Goal: Task Accomplishment & Management: Complete application form

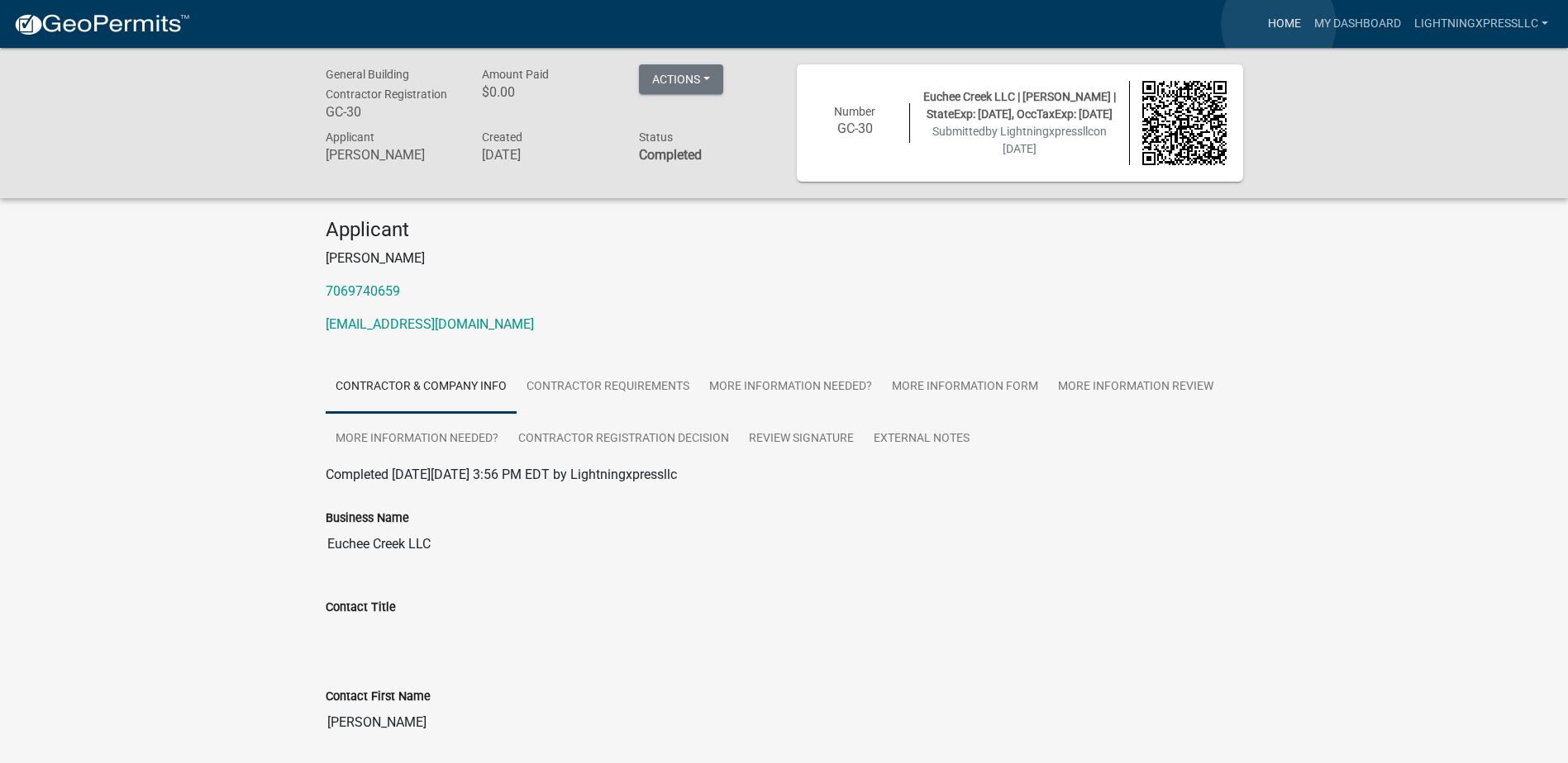
click at [1279, 25] on link "Home" at bounding box center [1284, 24] width 46 height 31
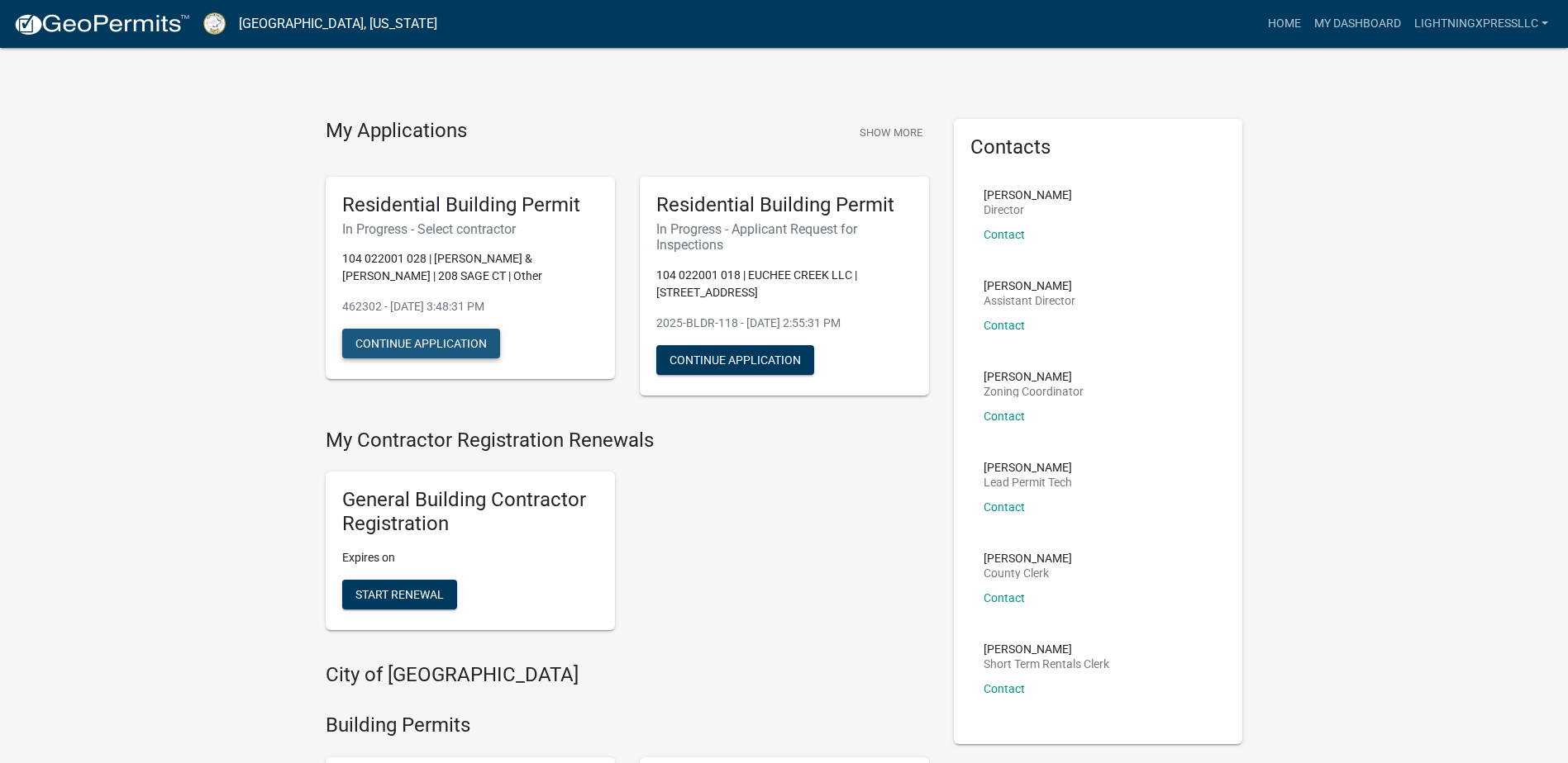
click at [453, 351] on button "Continue Application" at bounding box center [421, 343] width 157 height 29
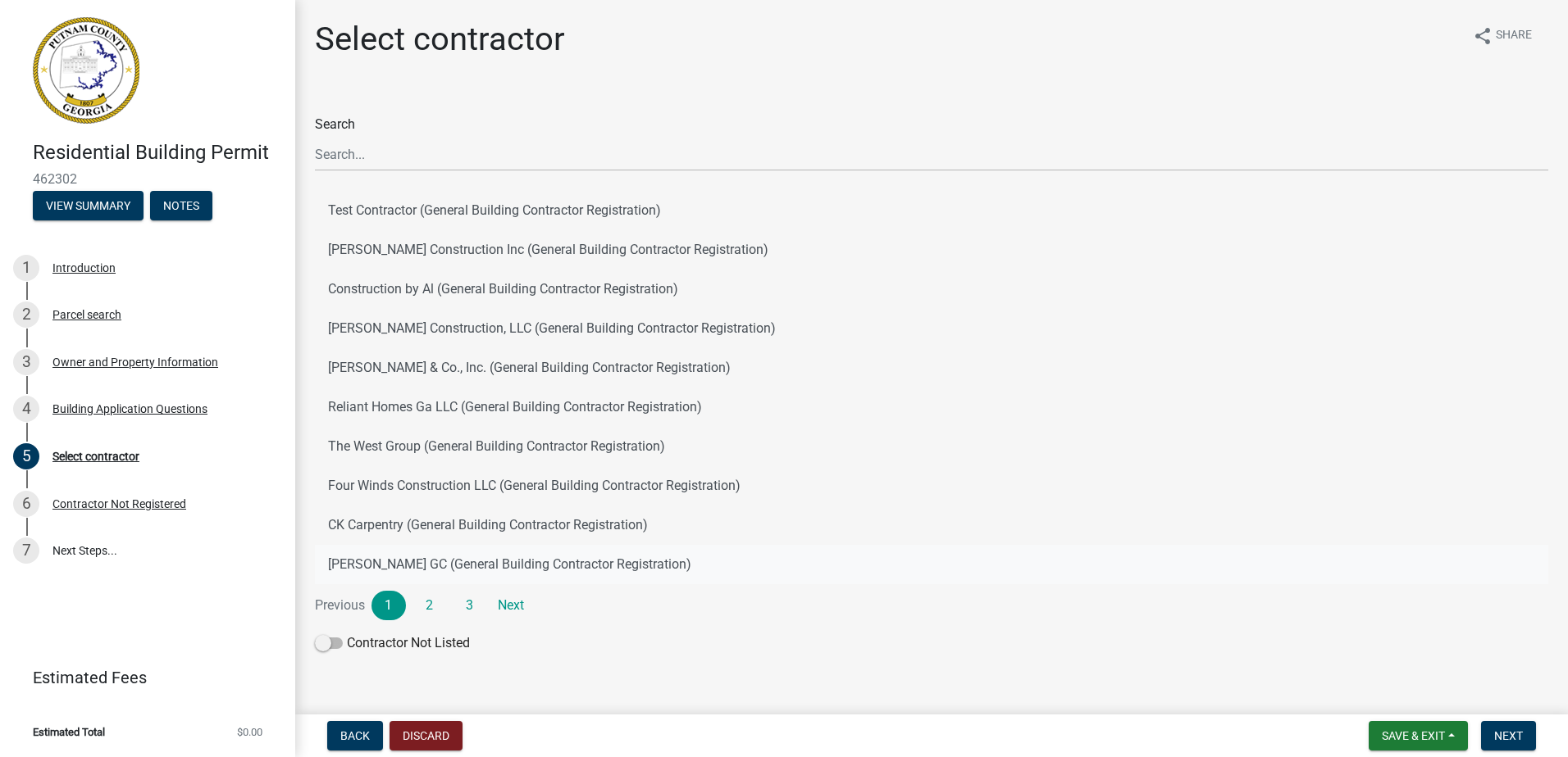
scroll to position [28, 0]
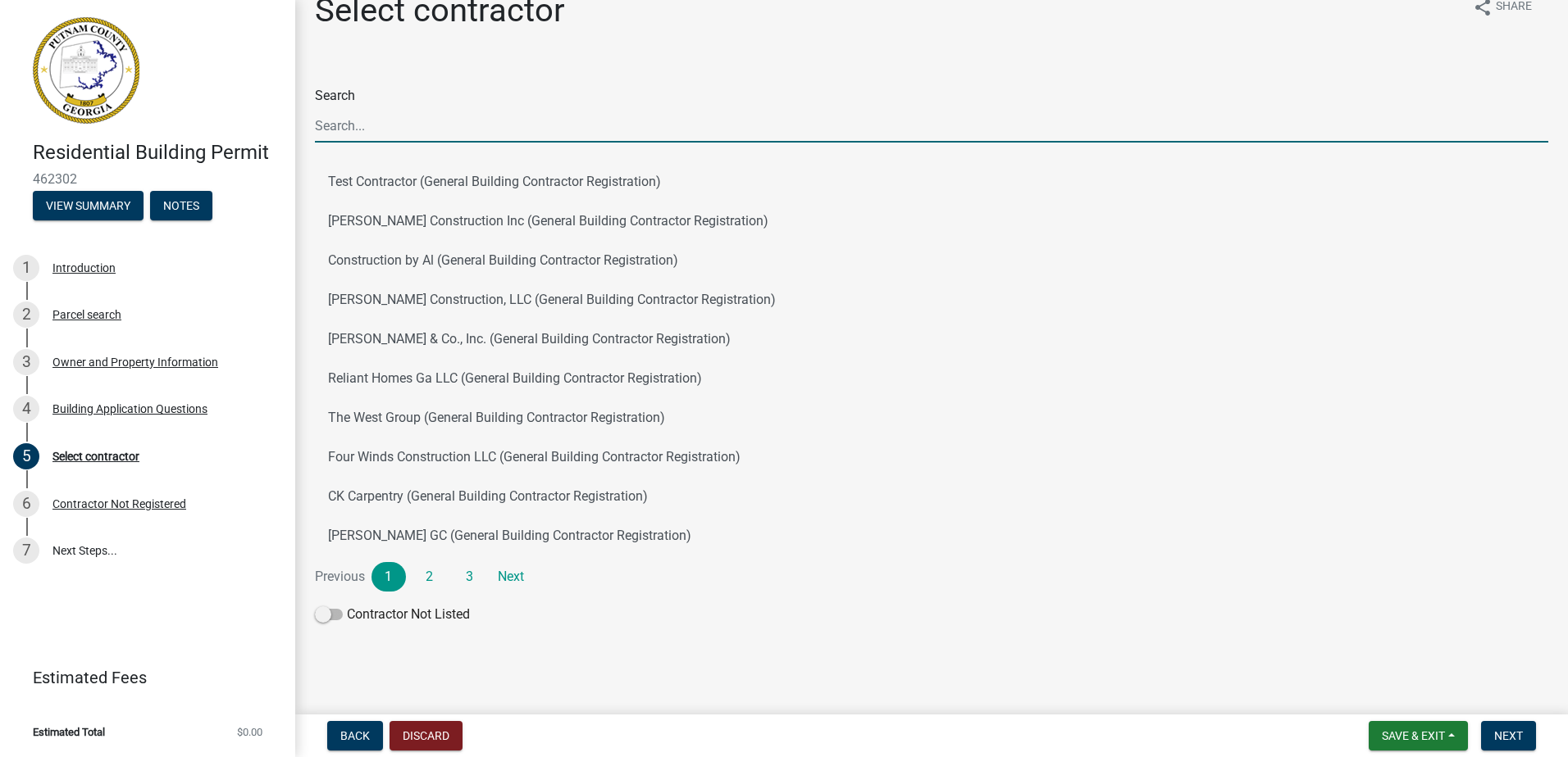
click at [425, 115] on input "Search" at bounding box center [932, 126] width 1233 height 33
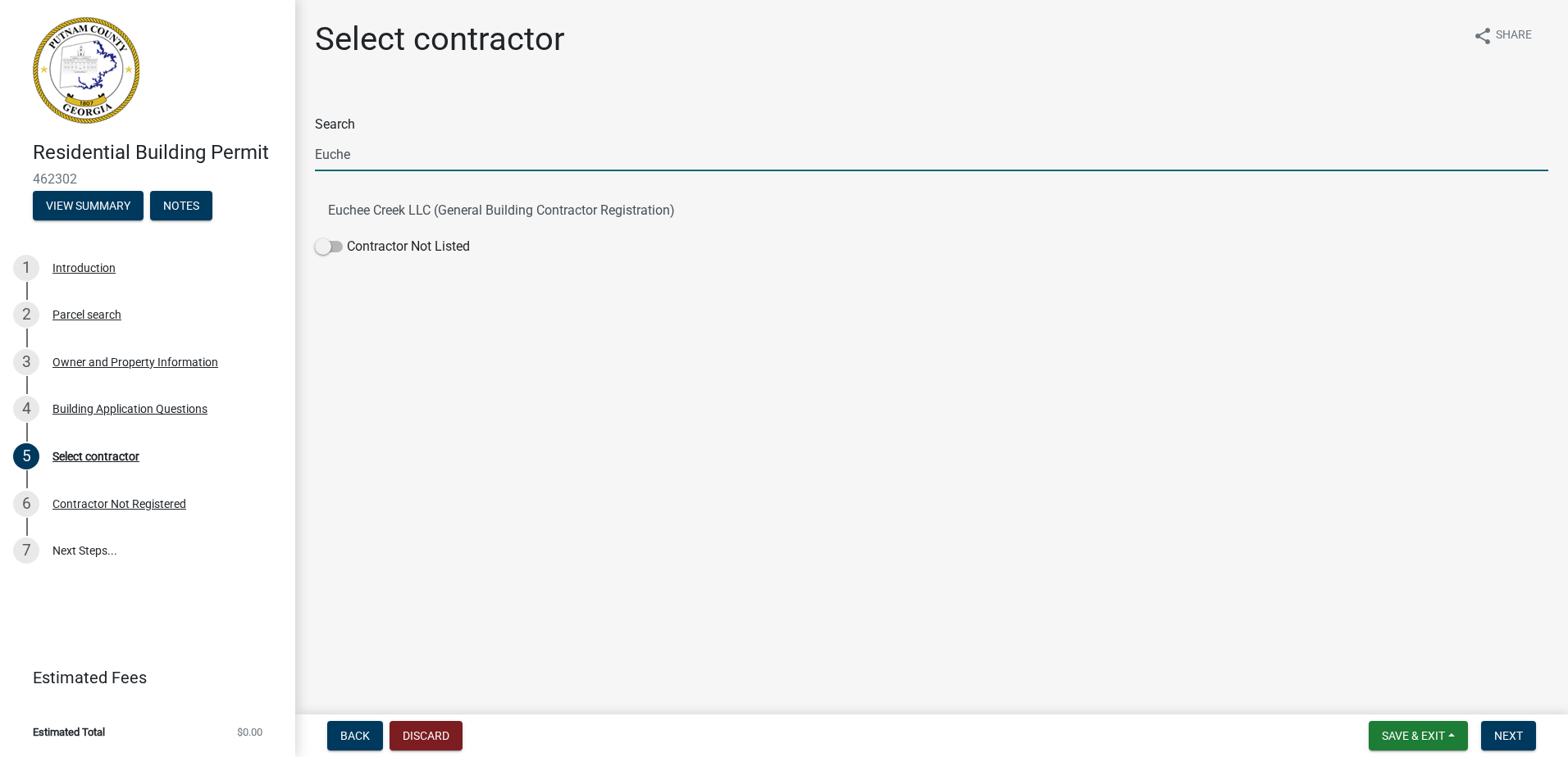
scroll to position [0, 0]
type input "Euche"
click at [648, 212] on button "Euchee Creek LLC (General Building Contractor Registration)" at bounding box center [932, 211] width 1233 height 39
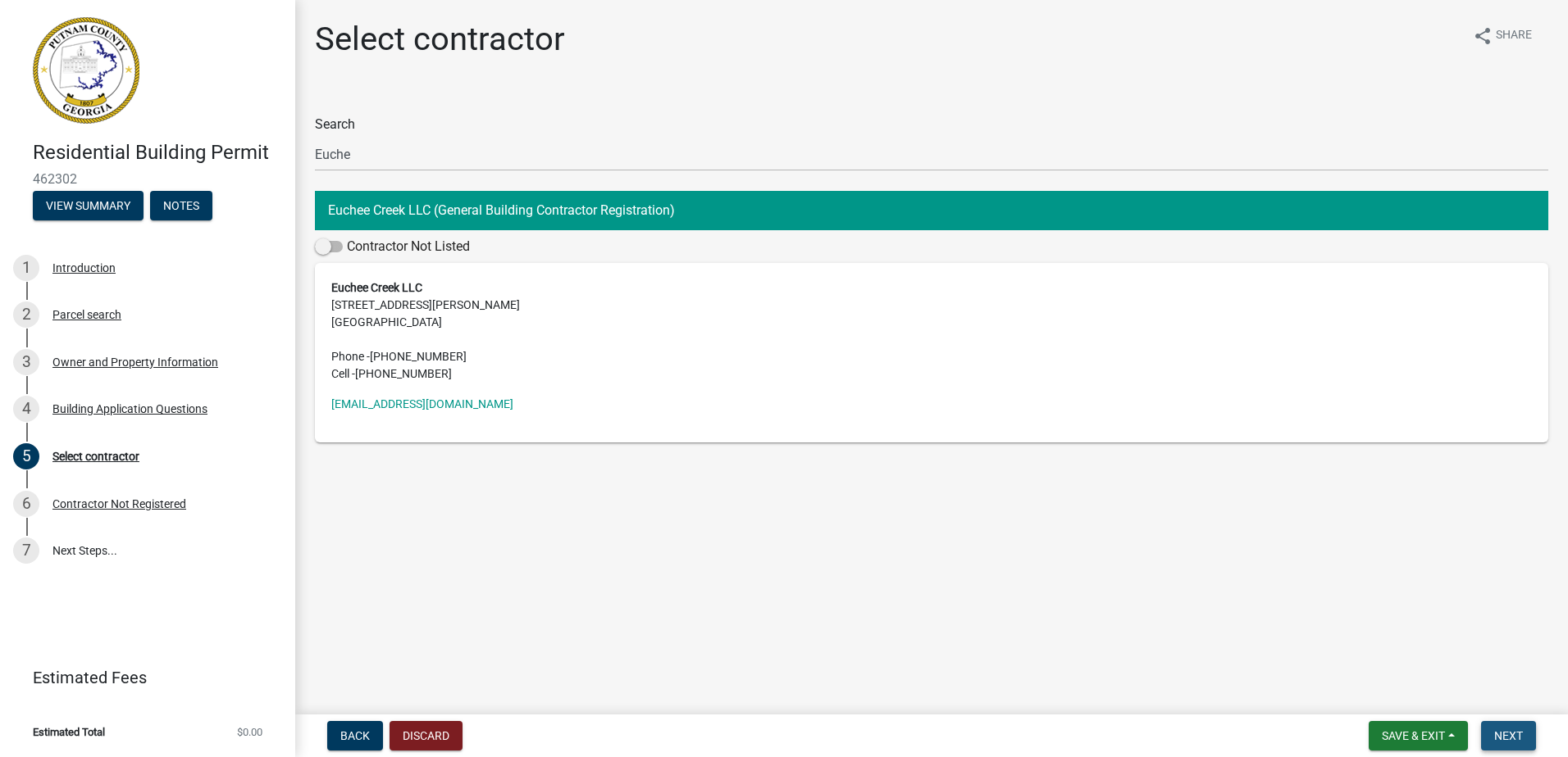
click at [1511, 741] on span "Next" at bounding box center [1508, 736] width 28 height 13
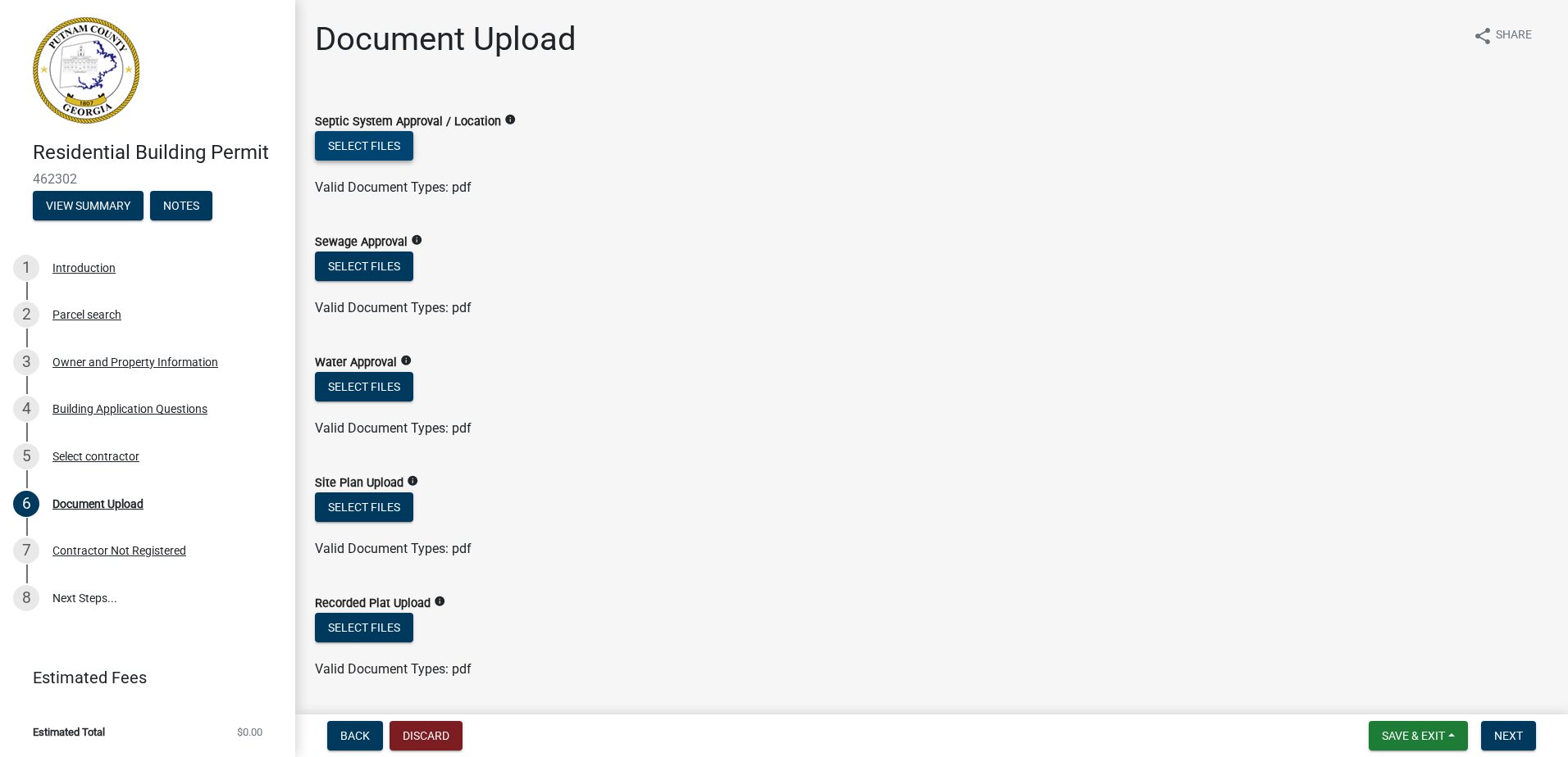
click at [383, 151] on button "Select files" at bounding box center [364, 145] width 99 height 29
click at [413, 158] on button "Select files" at bounding box center [364, 145] width 99 height 29
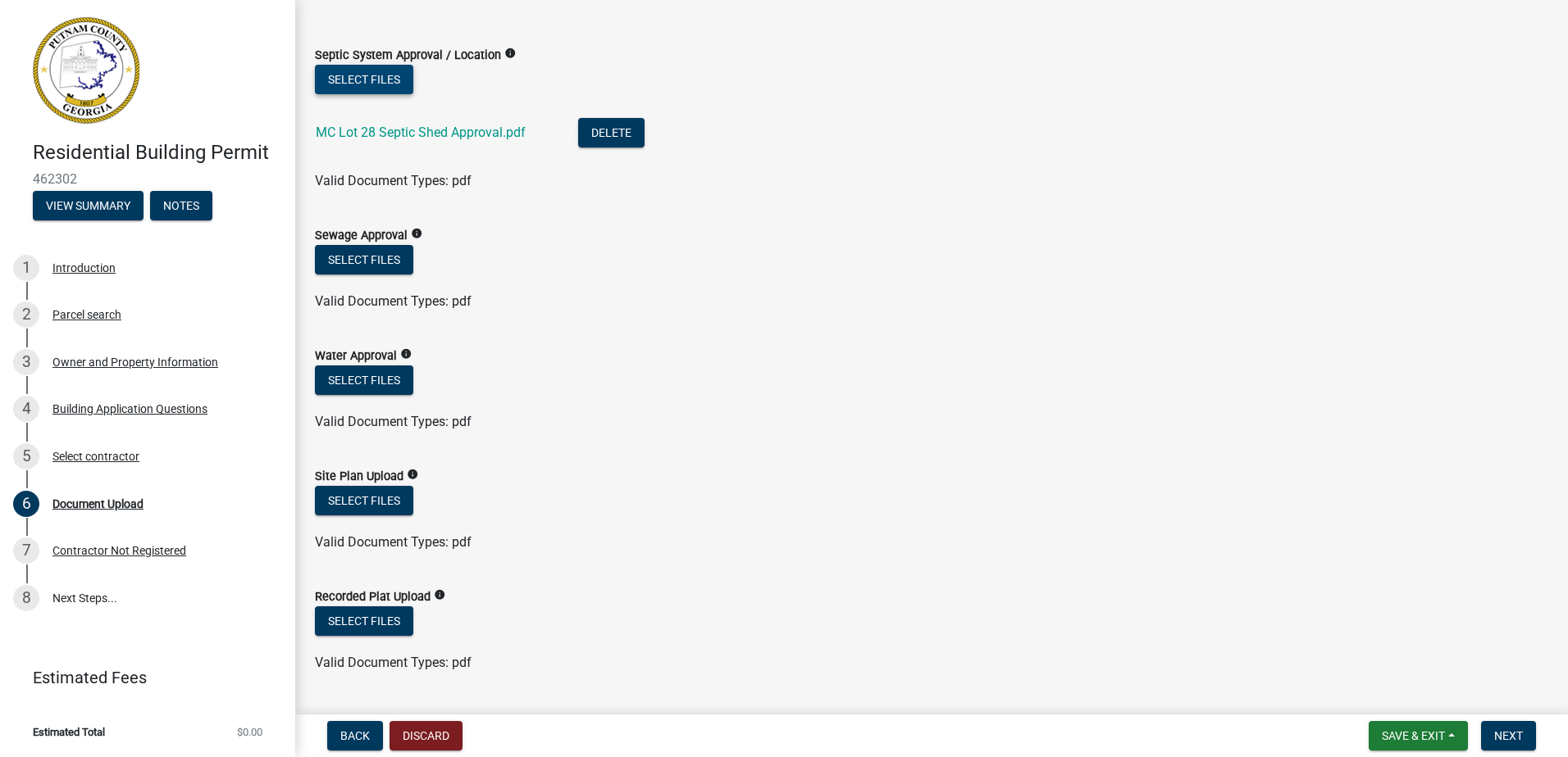
scroll to position [164, 0]
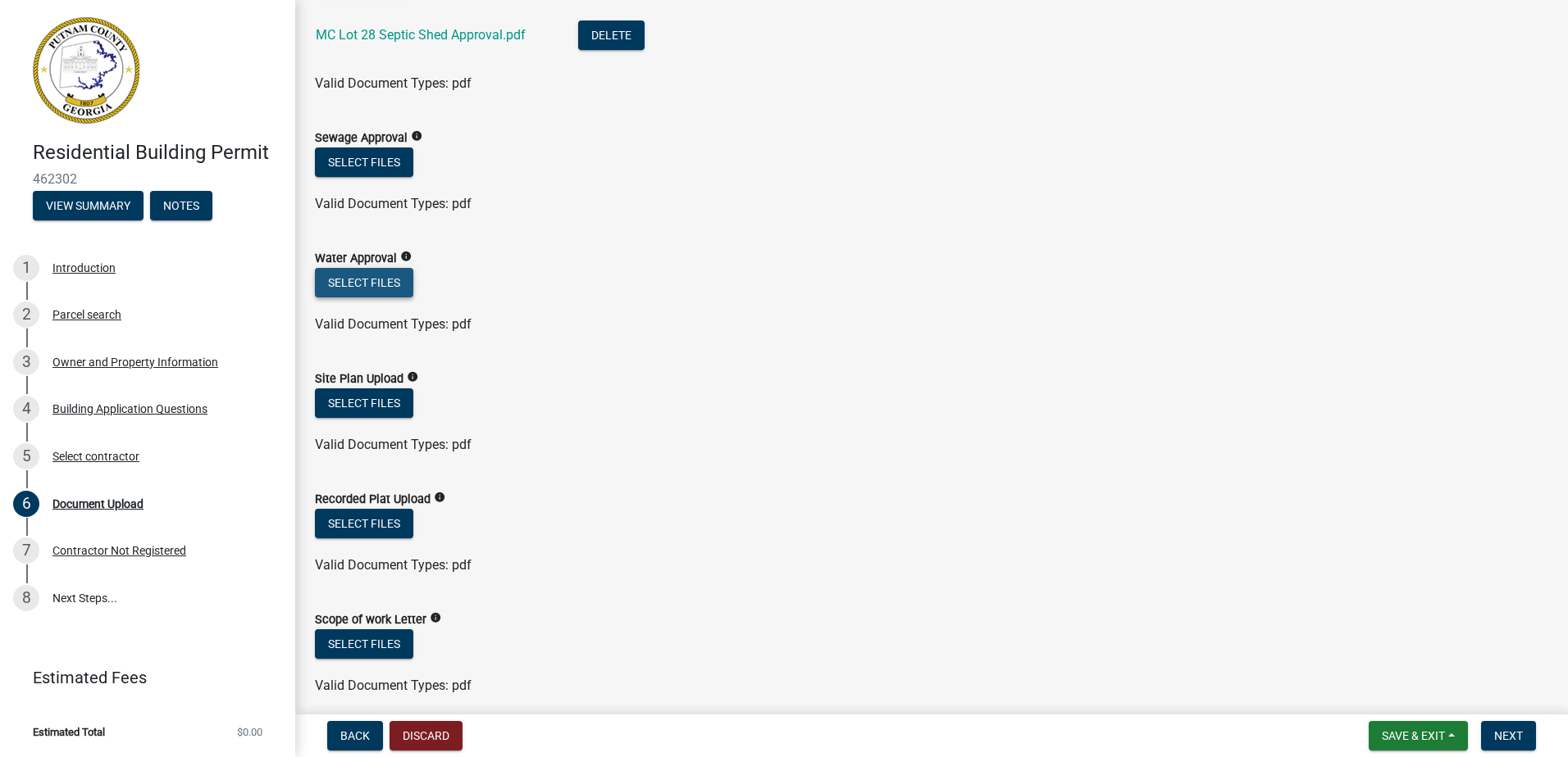
click at [359, 274] on button "Select files" at bounding box center [364, 283] width 99 height 29
click at [384, 276] on button "Select files" at bounding box center [364, 283] width 99 height 29
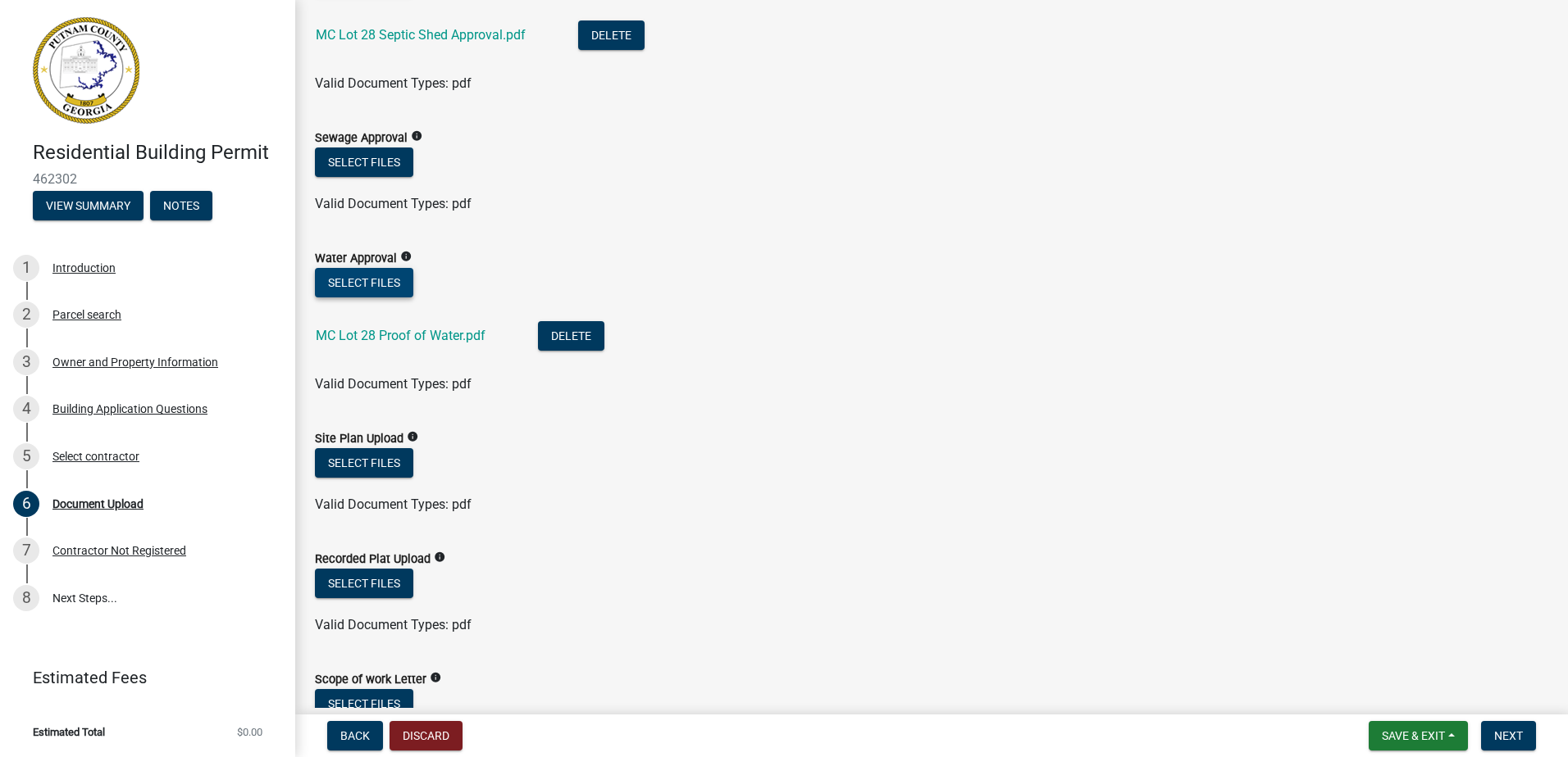
scroll to position [328, 0]
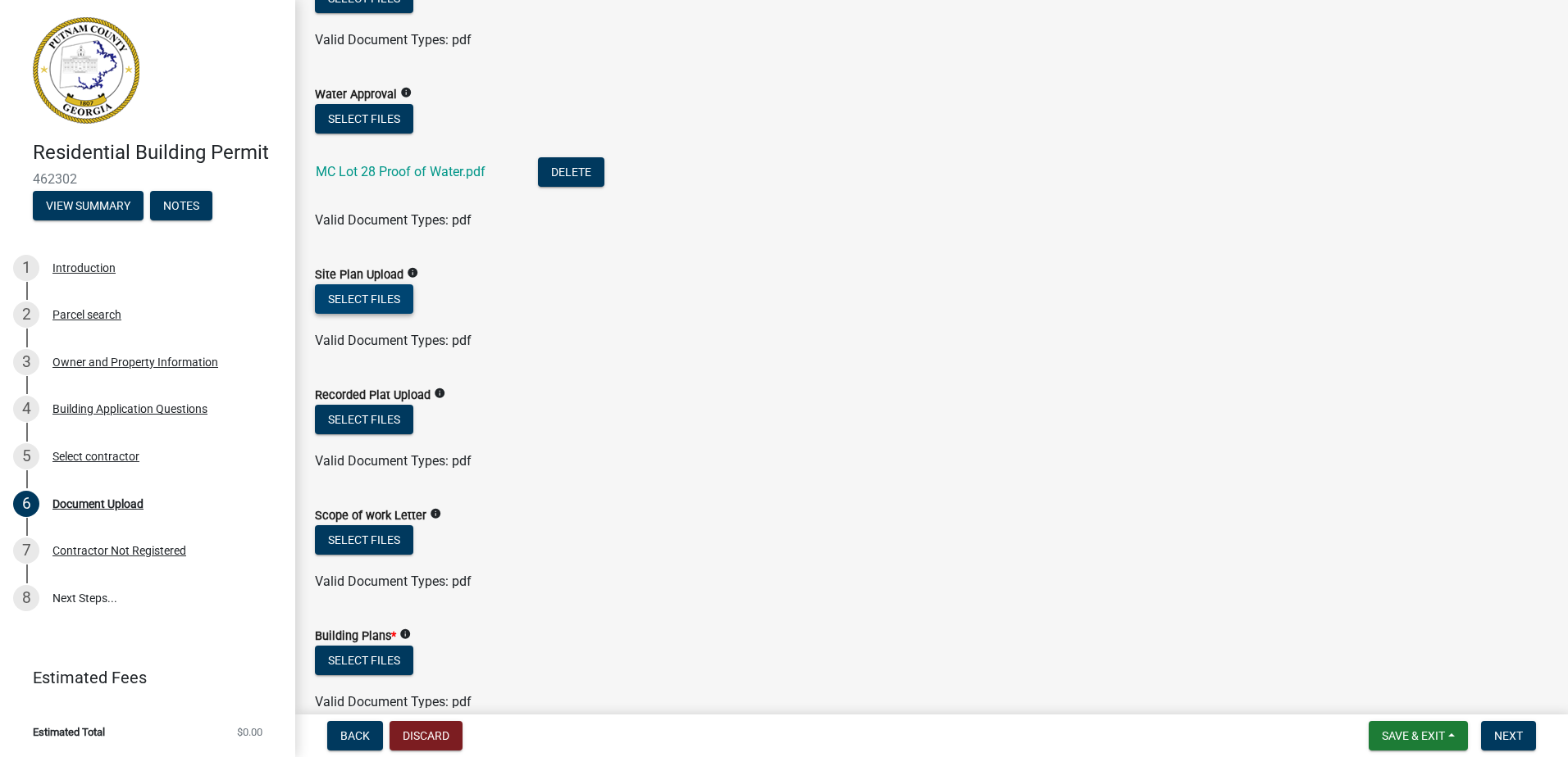
click at [366, 296] on button "Select files" at bounding box center [364, 299] width 99 height 29
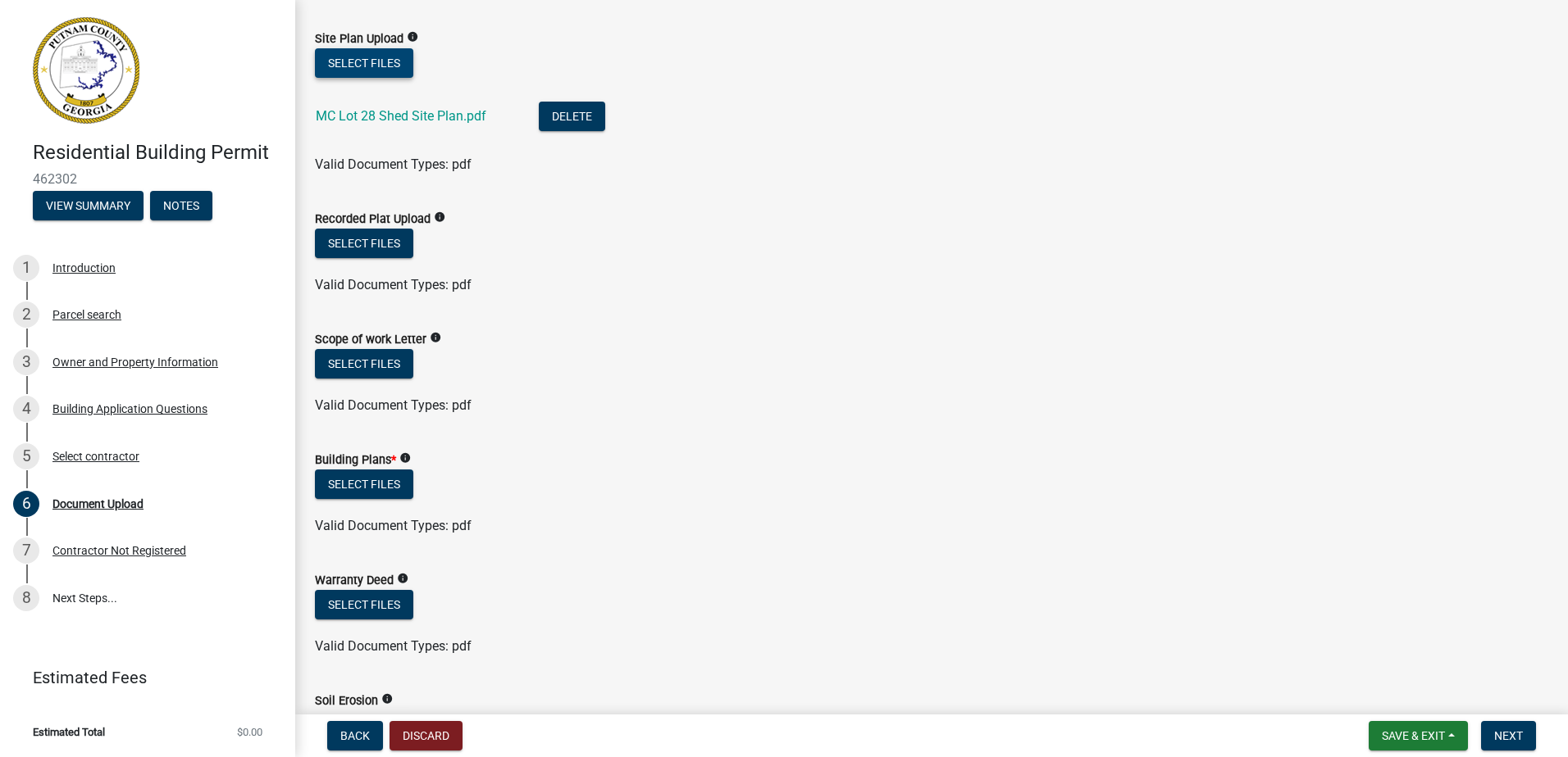
scroll to position [574, 0]
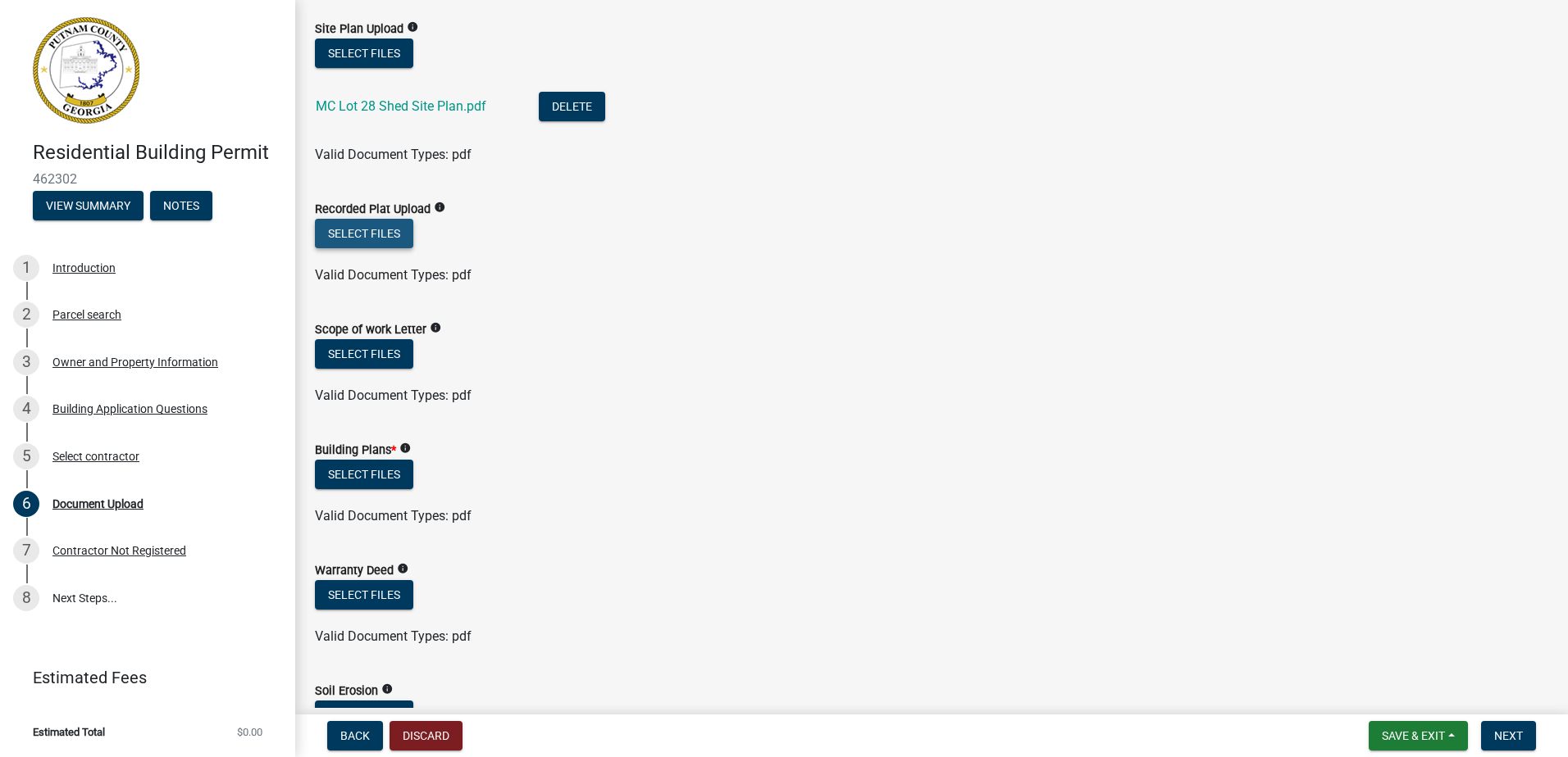
click at [358, 236] on button "Select files" at bounding box center [364, 233] width 99 height 29
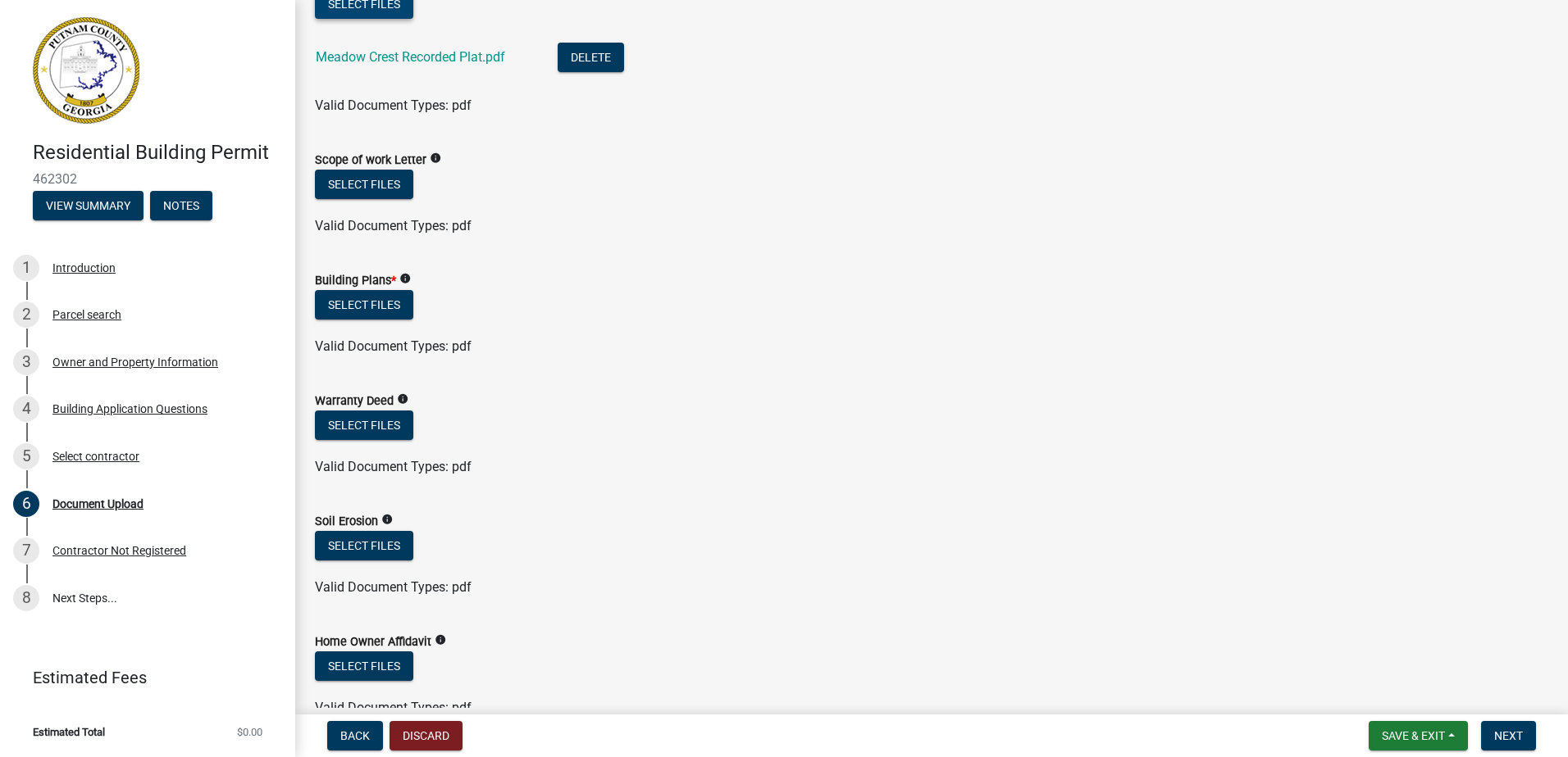
scroll to position [819, 0]
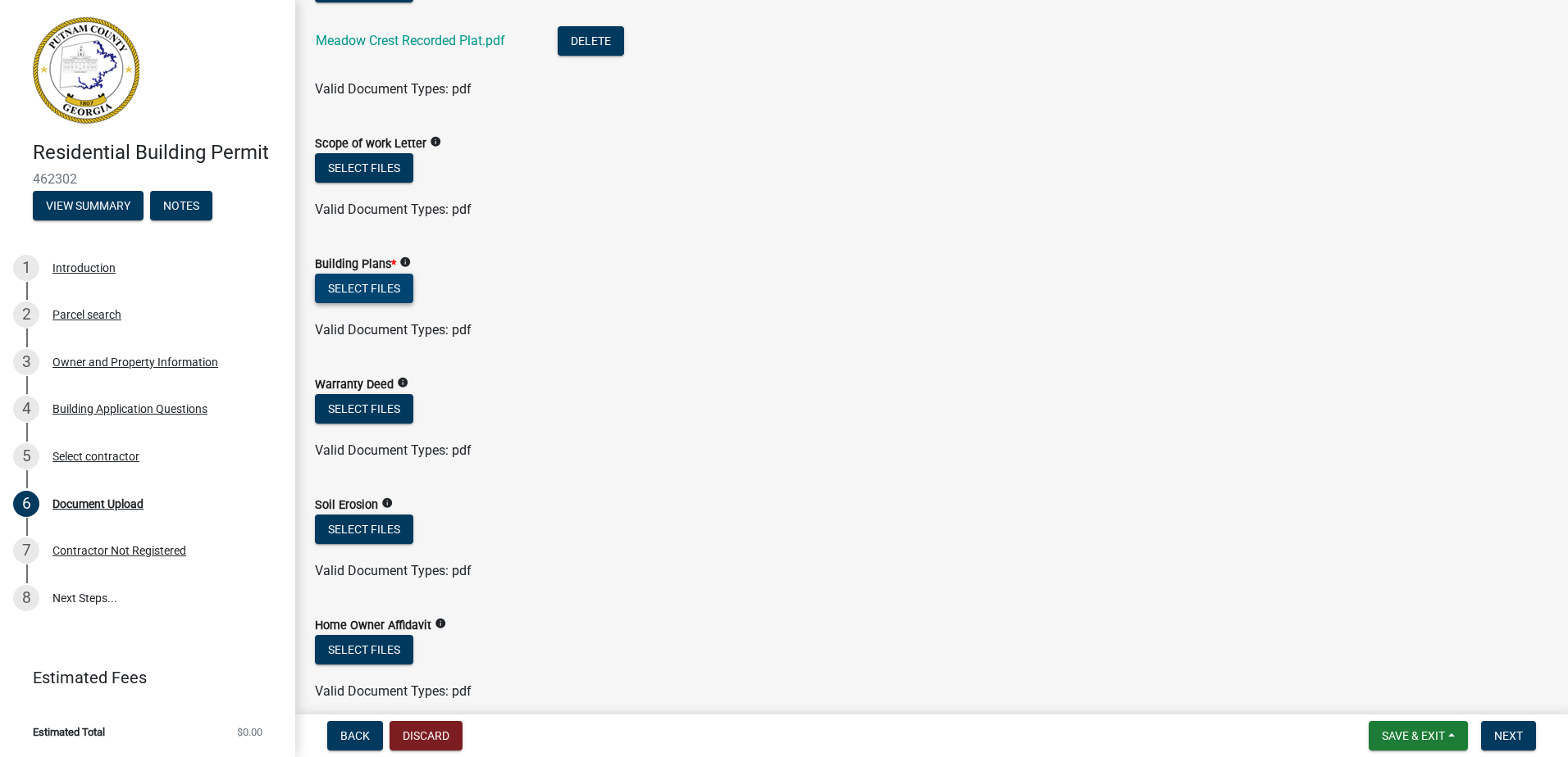
click at [388, 295] on button "Select files" at bounding box center [364, 289] width 99 height 29
click at [361, 403] on button "Select files" at bounding box center [364, 409] width 99 height 29
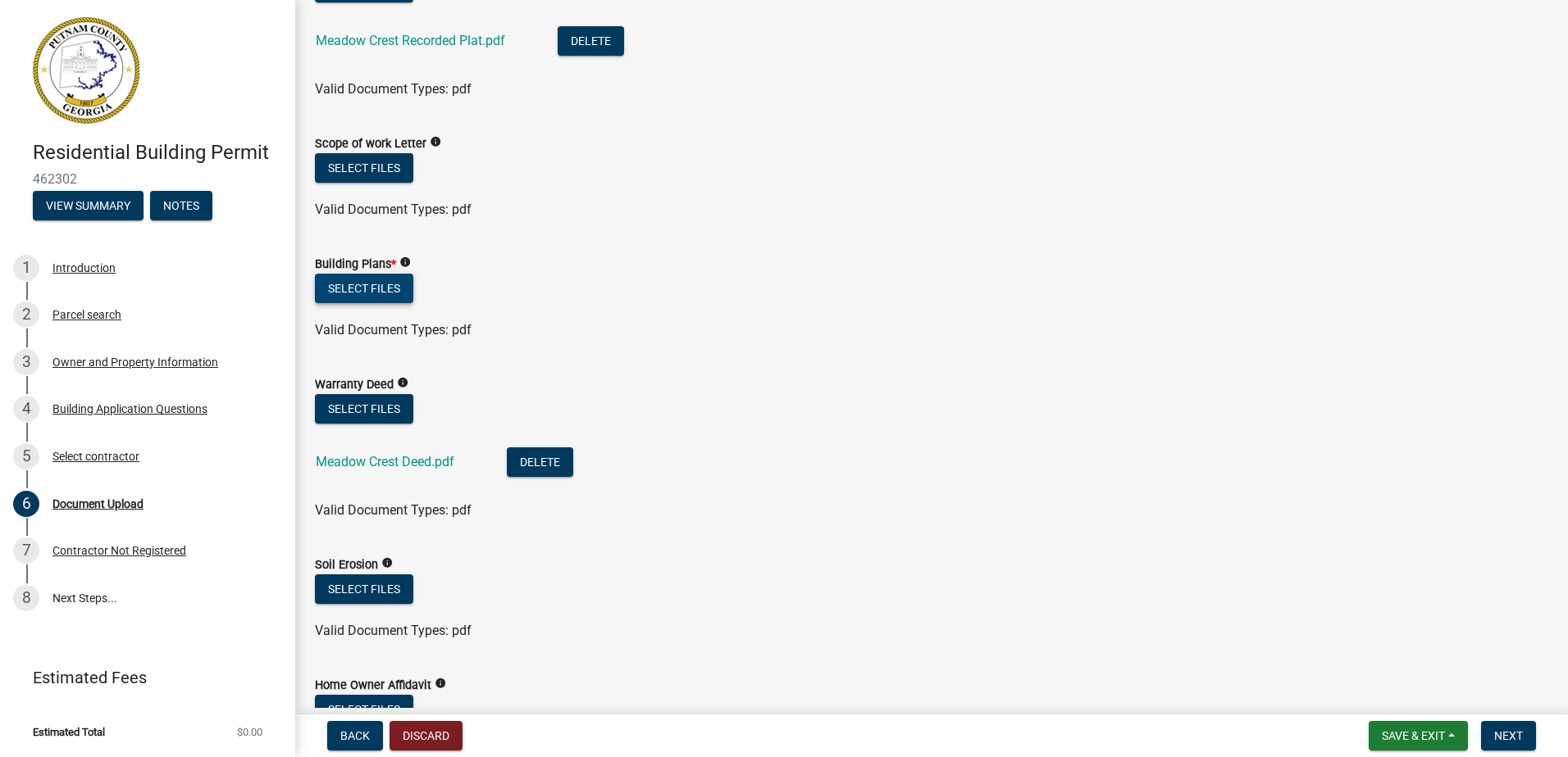
click at [356, 297] on button "Select files" at bounding box center [364, 289] width 99 height 29
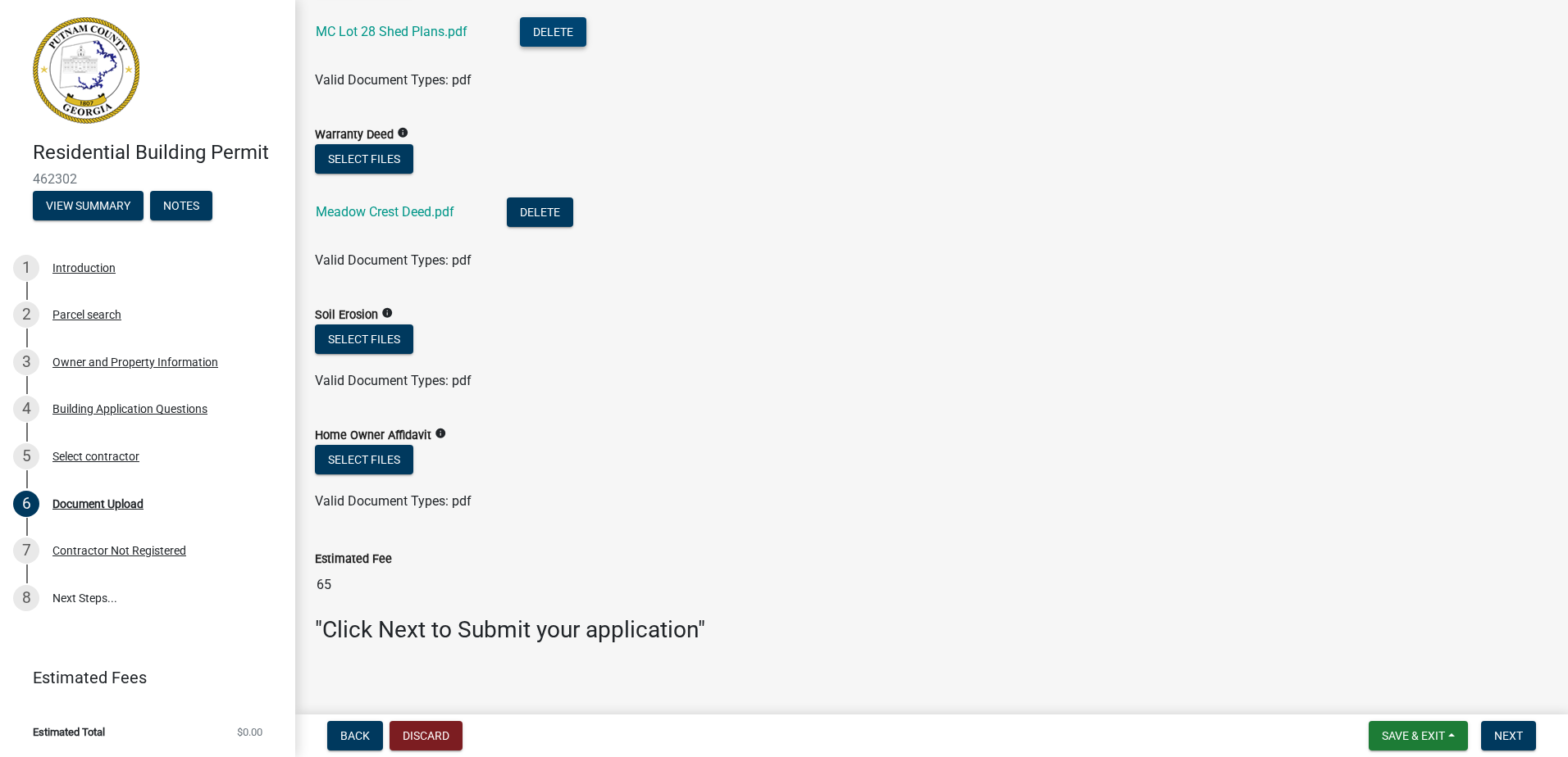
scroll to position [1142, 0]
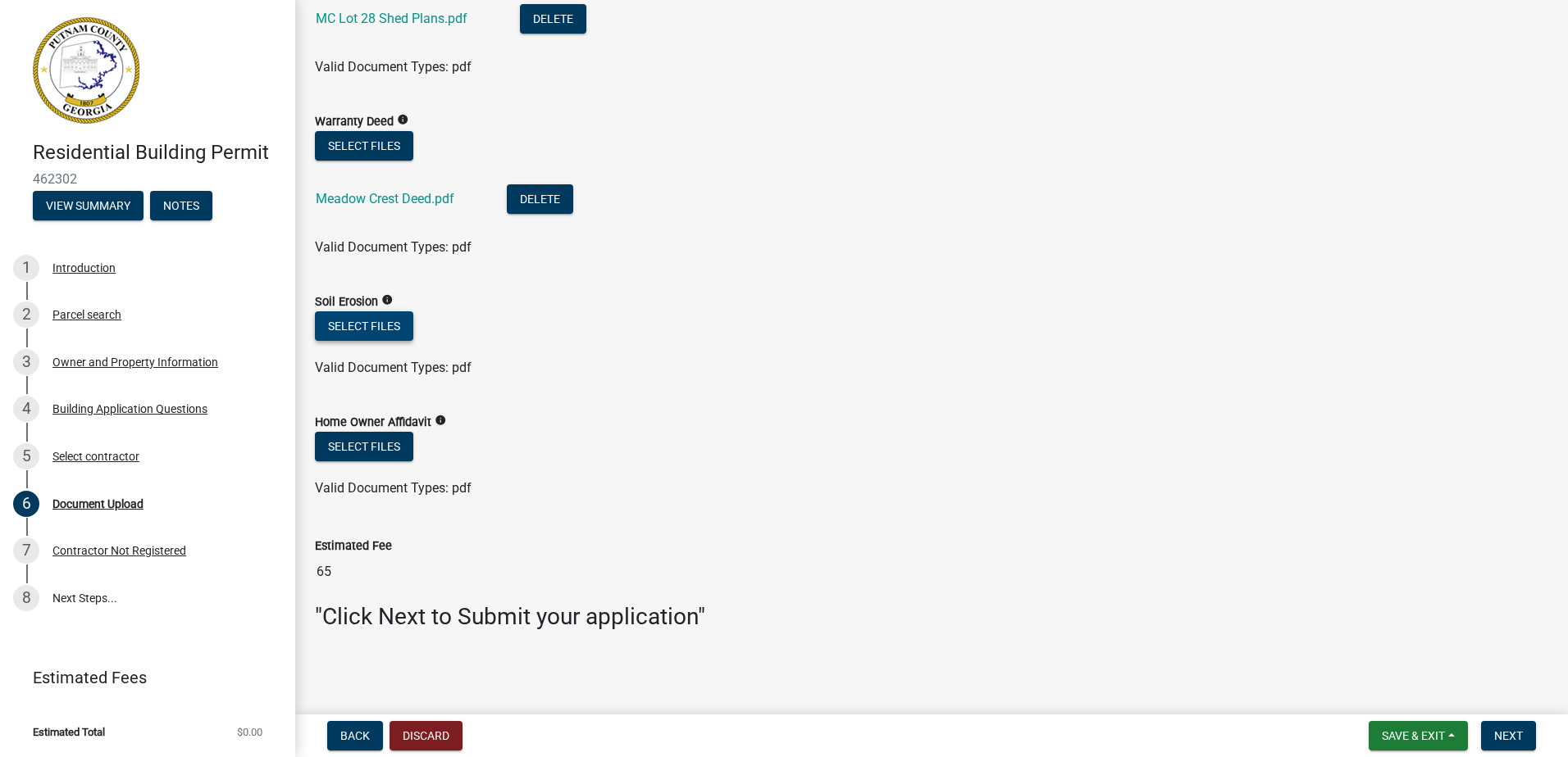
click at [364, 327] on button "Select files" at bounding box center [364, 326] width 99 height 29
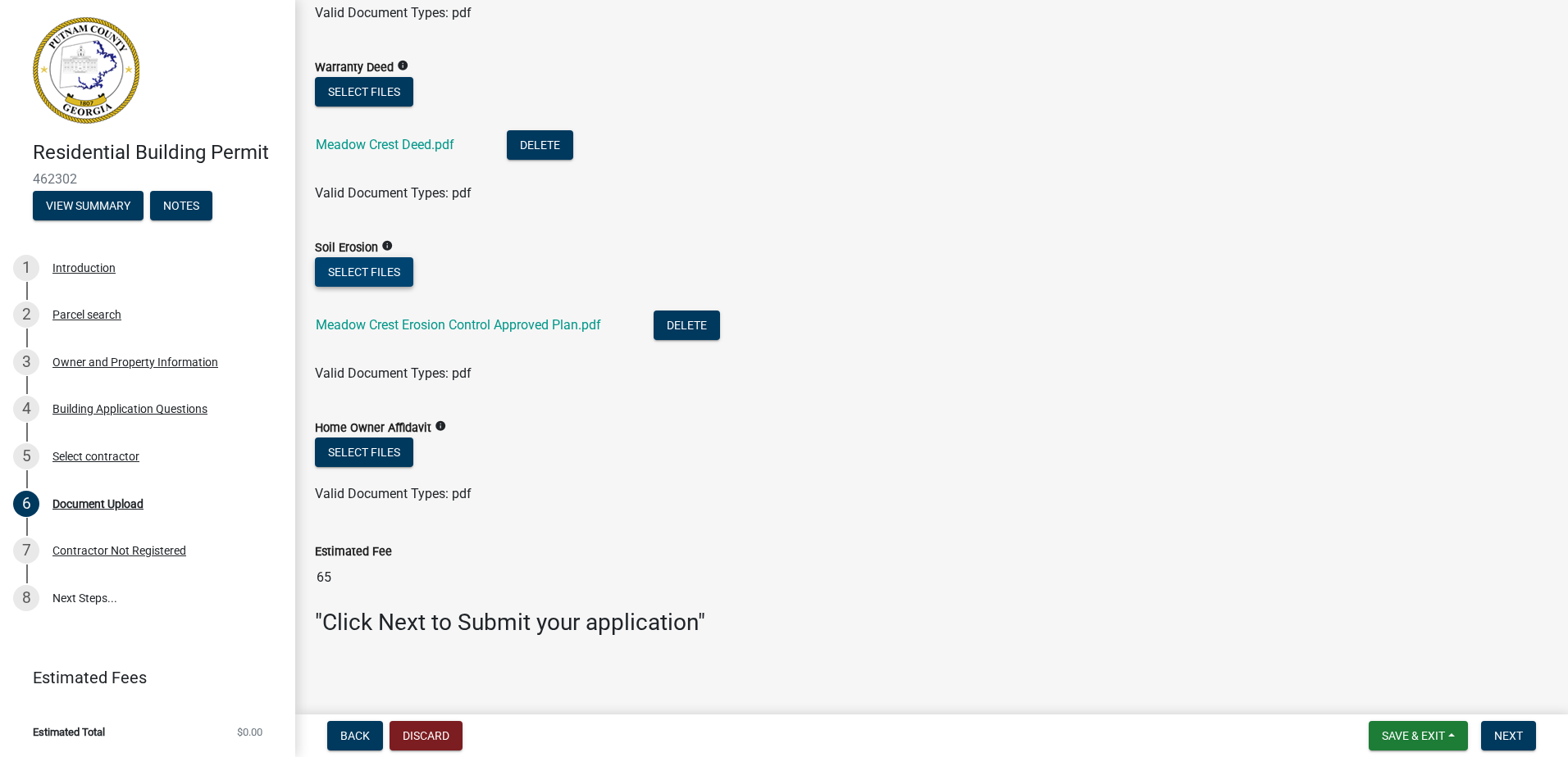
scroll to position [1203, 0]
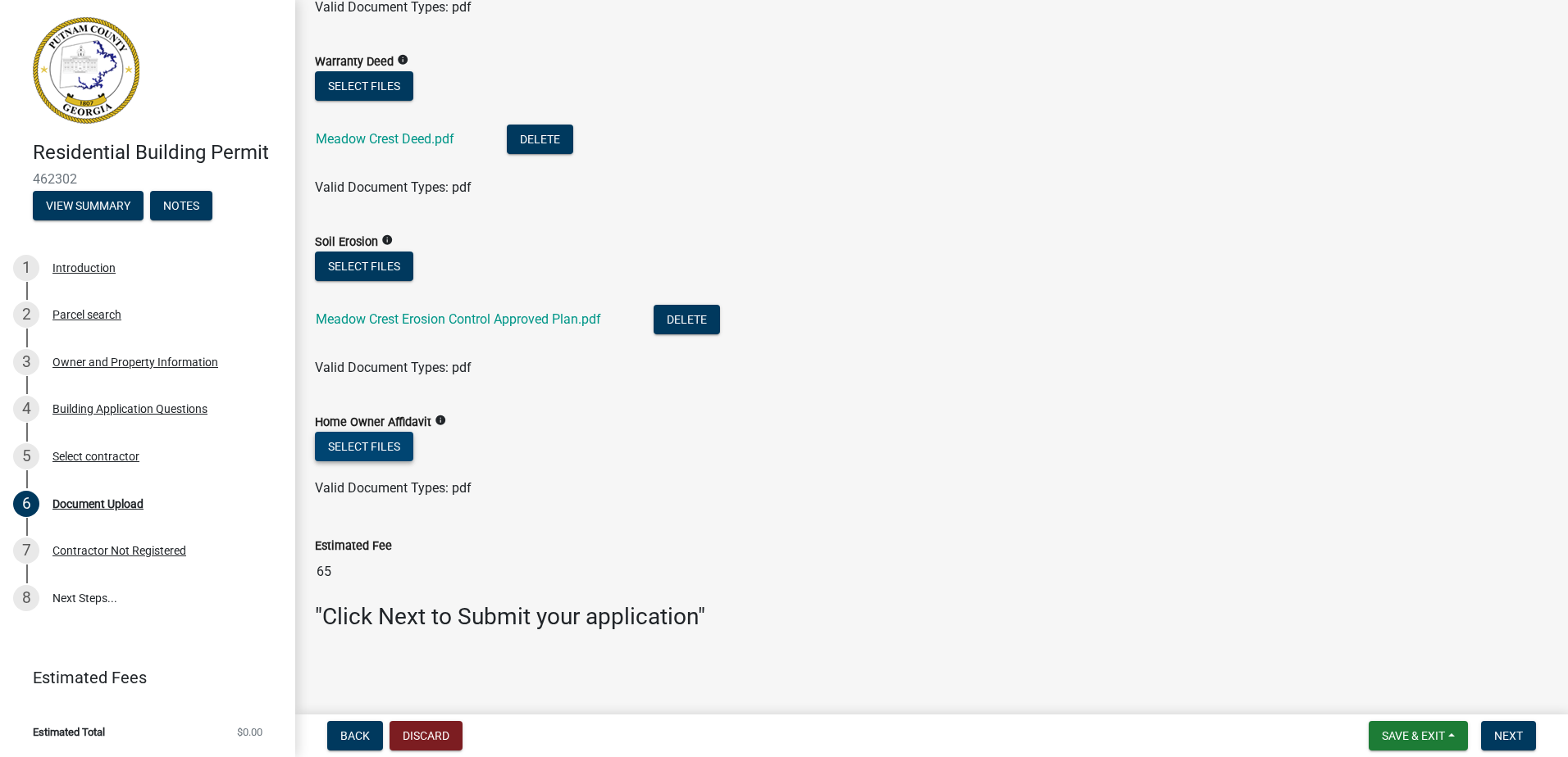
click at [347, 443] on button "Select files" at bounding box center [364, 447] width 99 height 29
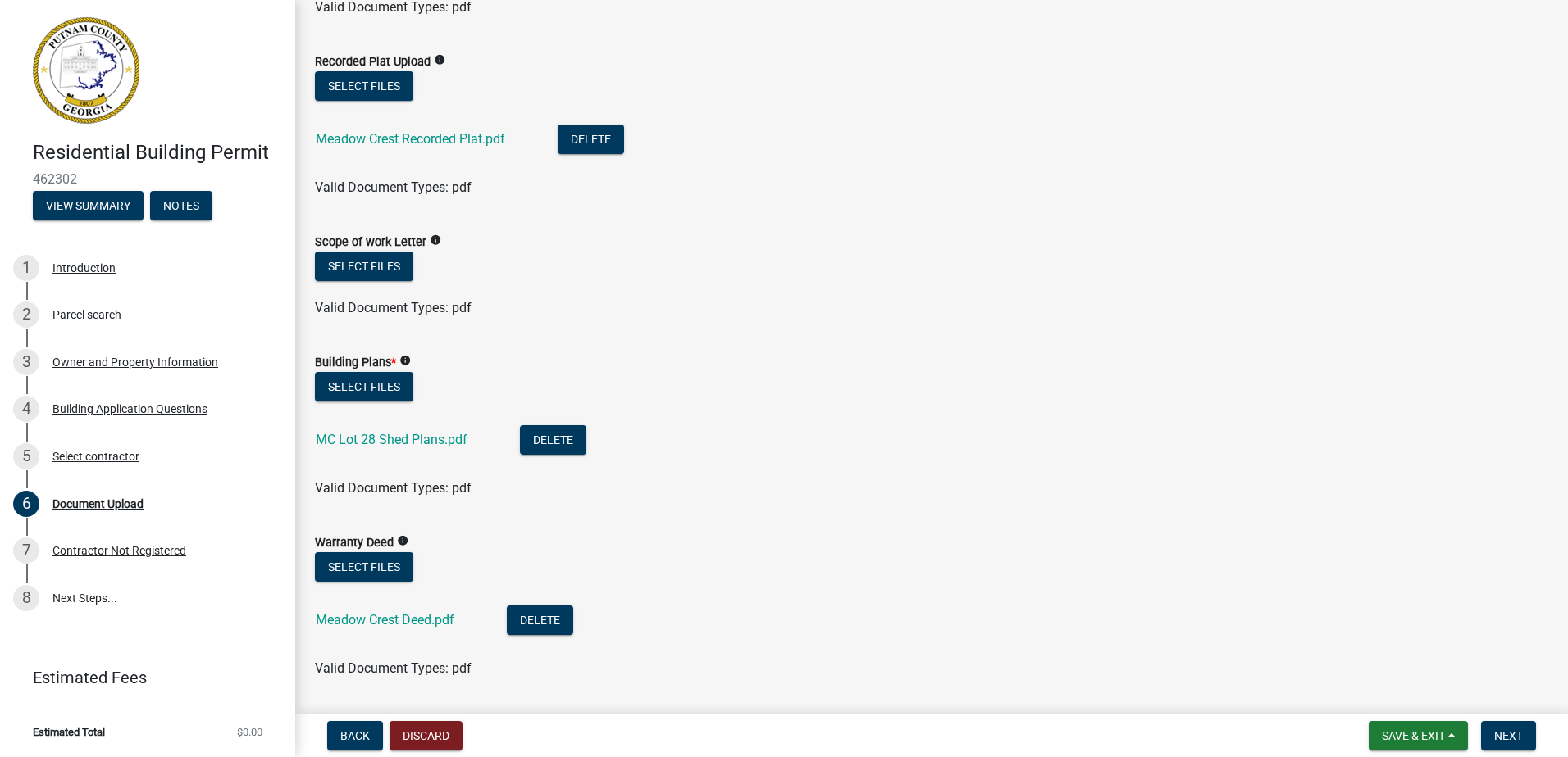
scroll to position [737, 0]
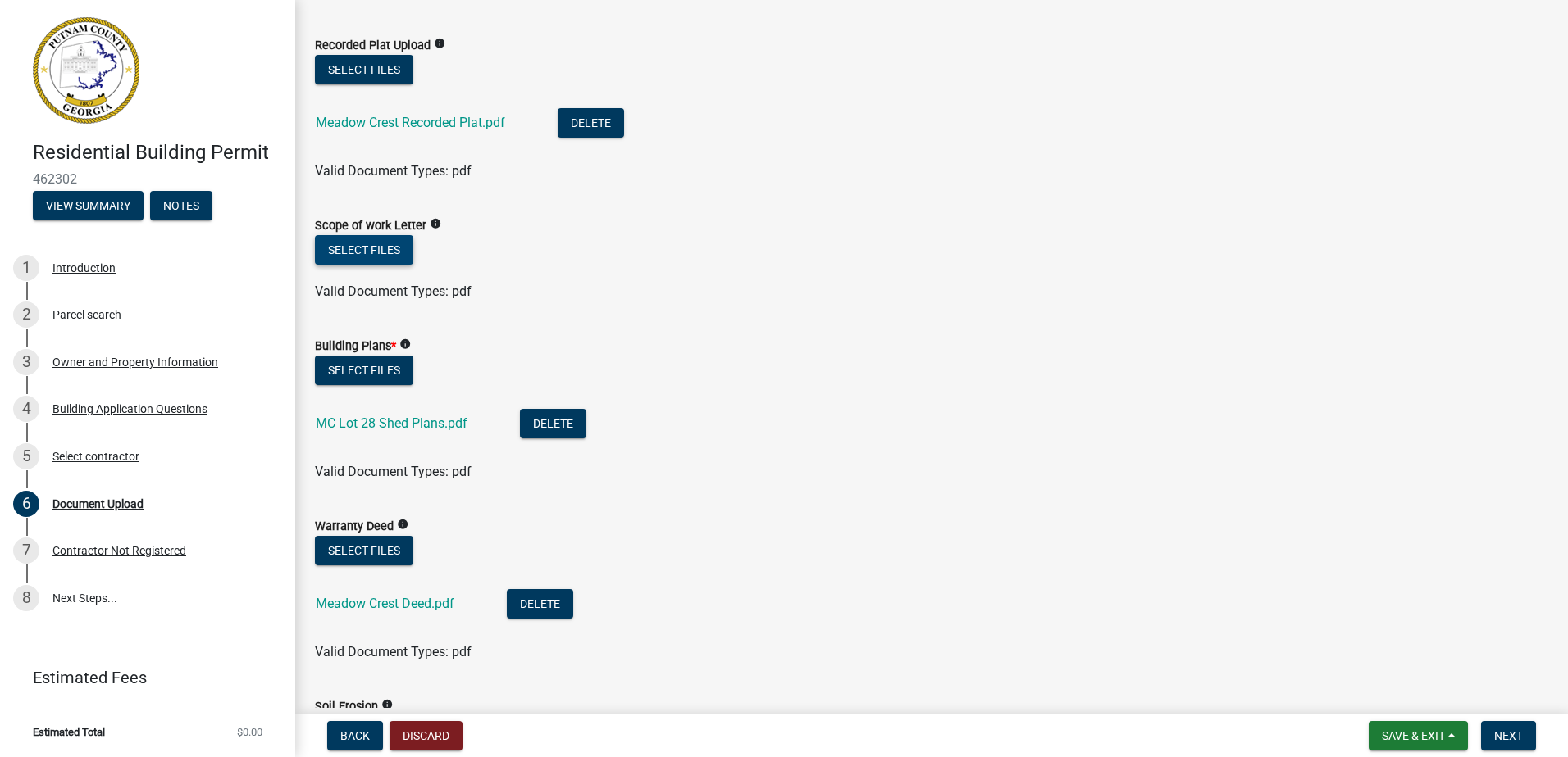
click at [390, 255] on button "Select files" at bounding box center [364, 250] width 99 height 29
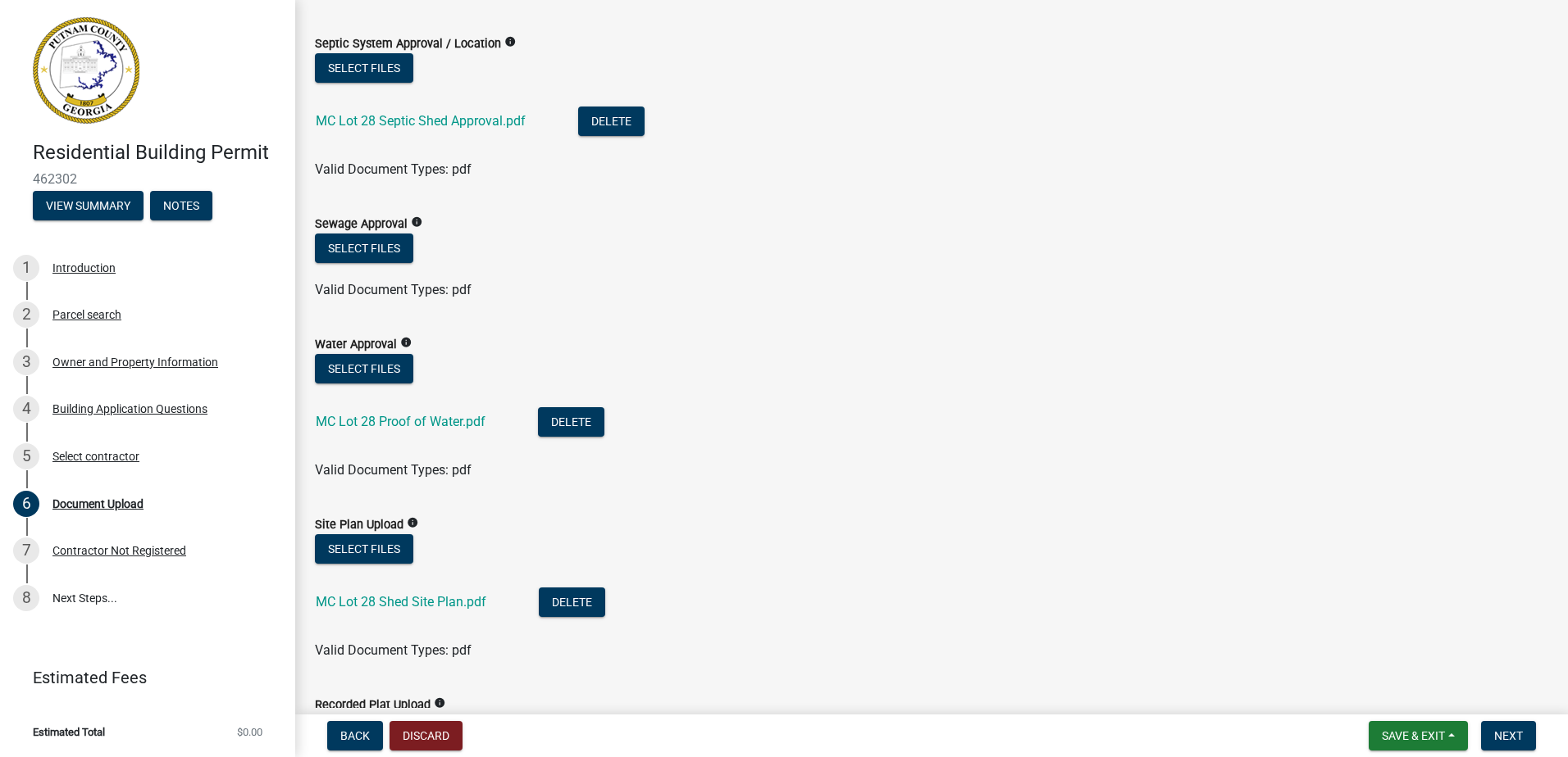
scroll to position [0, 0]
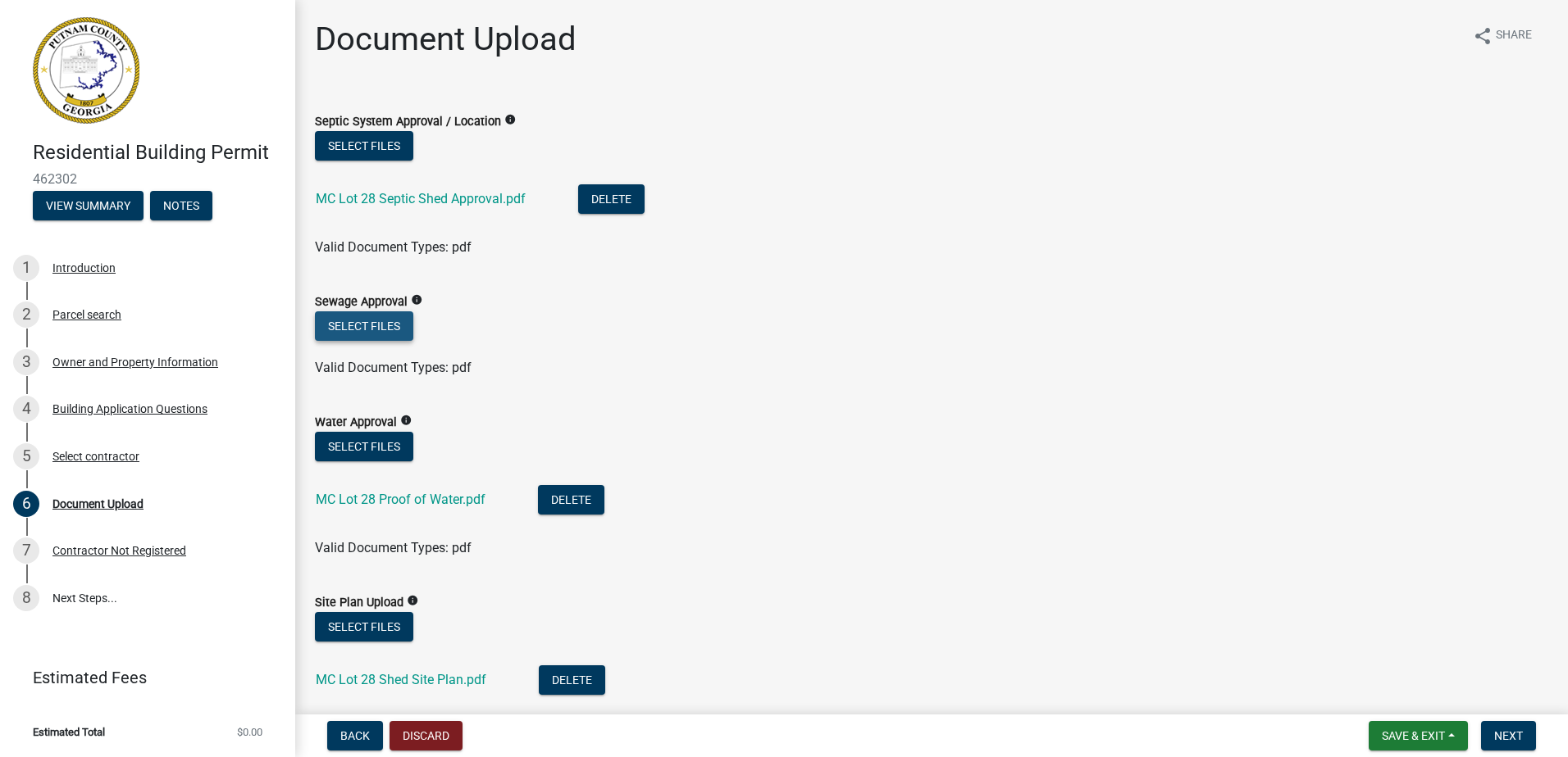
click at [400, 326] on button "Select files" at bounding box center [364, 326] width 99 height 29
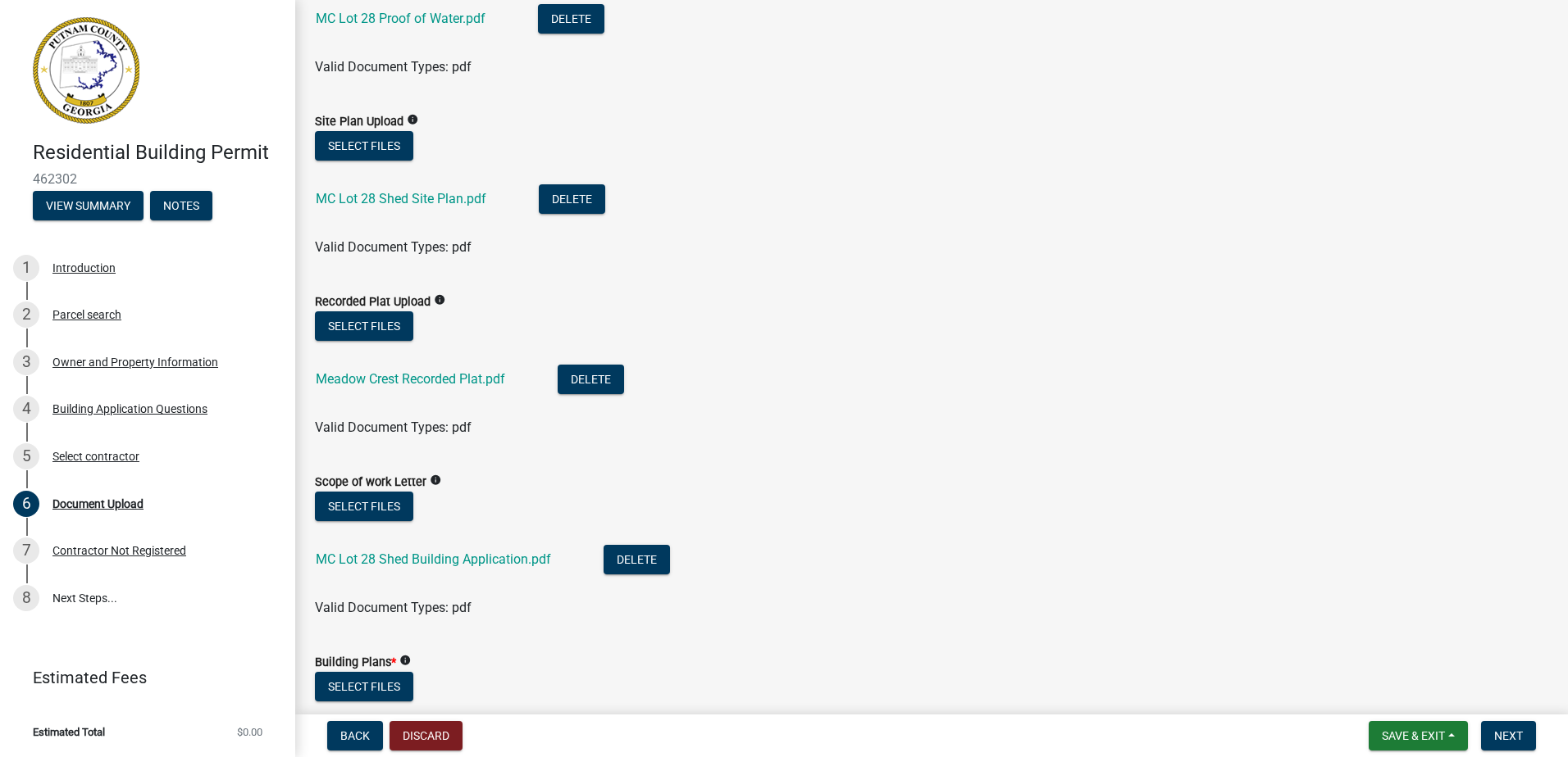
scroll to position [492, 0]
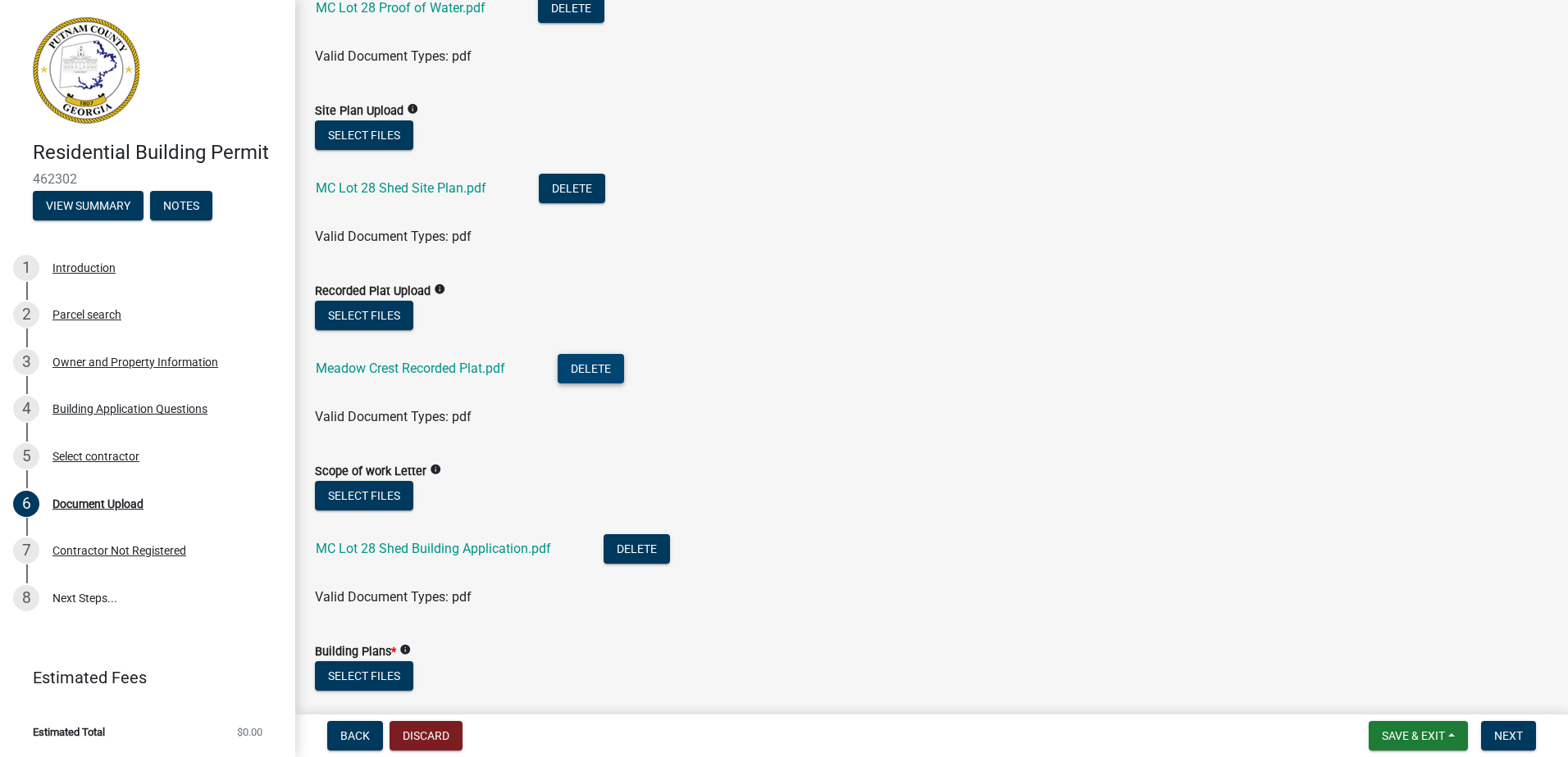
click at [592, 377] on button "Delete" at bounding box center [590, 369] width 66 height 29
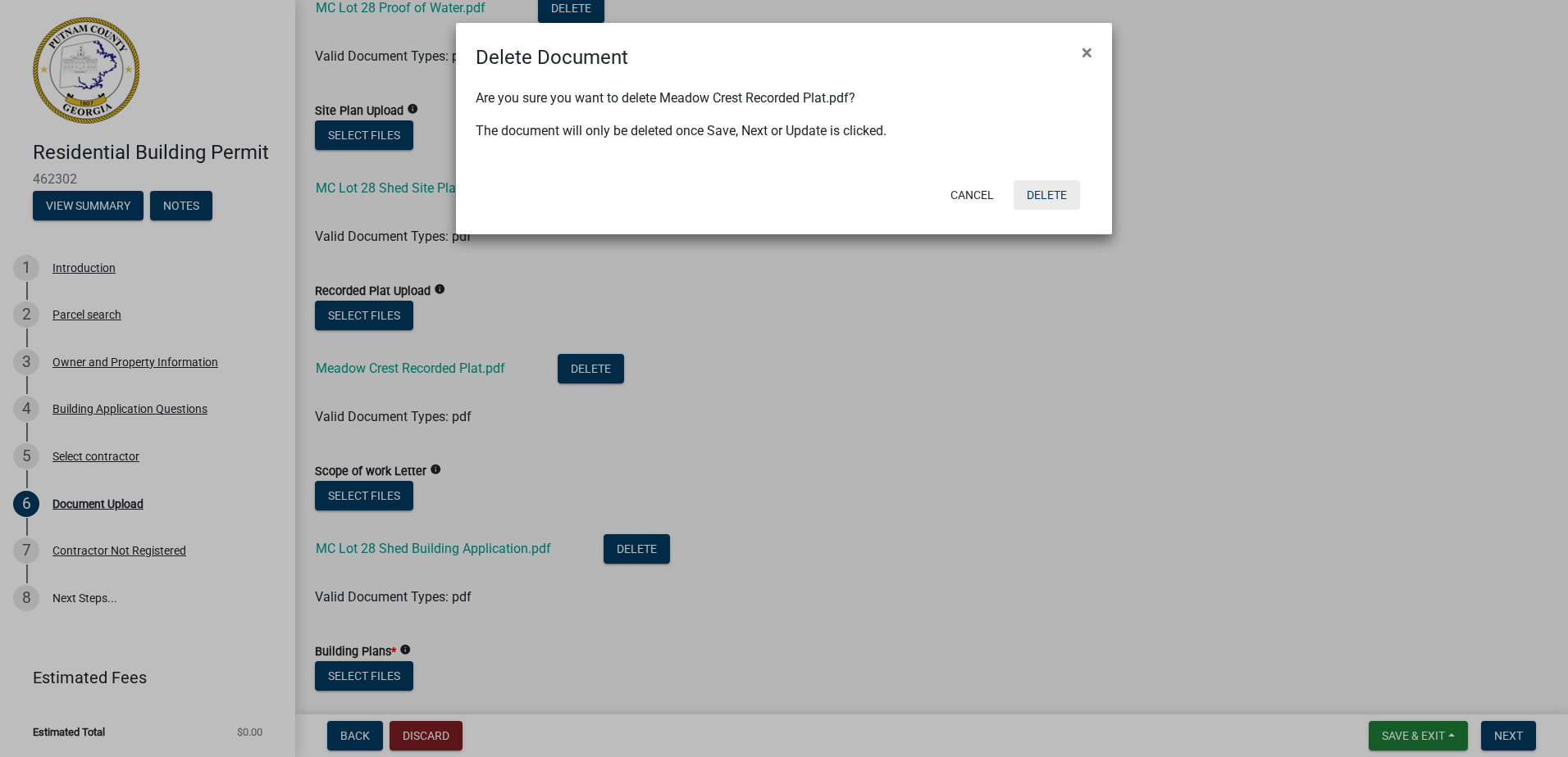
click at [1036, 193] on button "Delete" at bounding box center [1047, 195] width 66 height 29
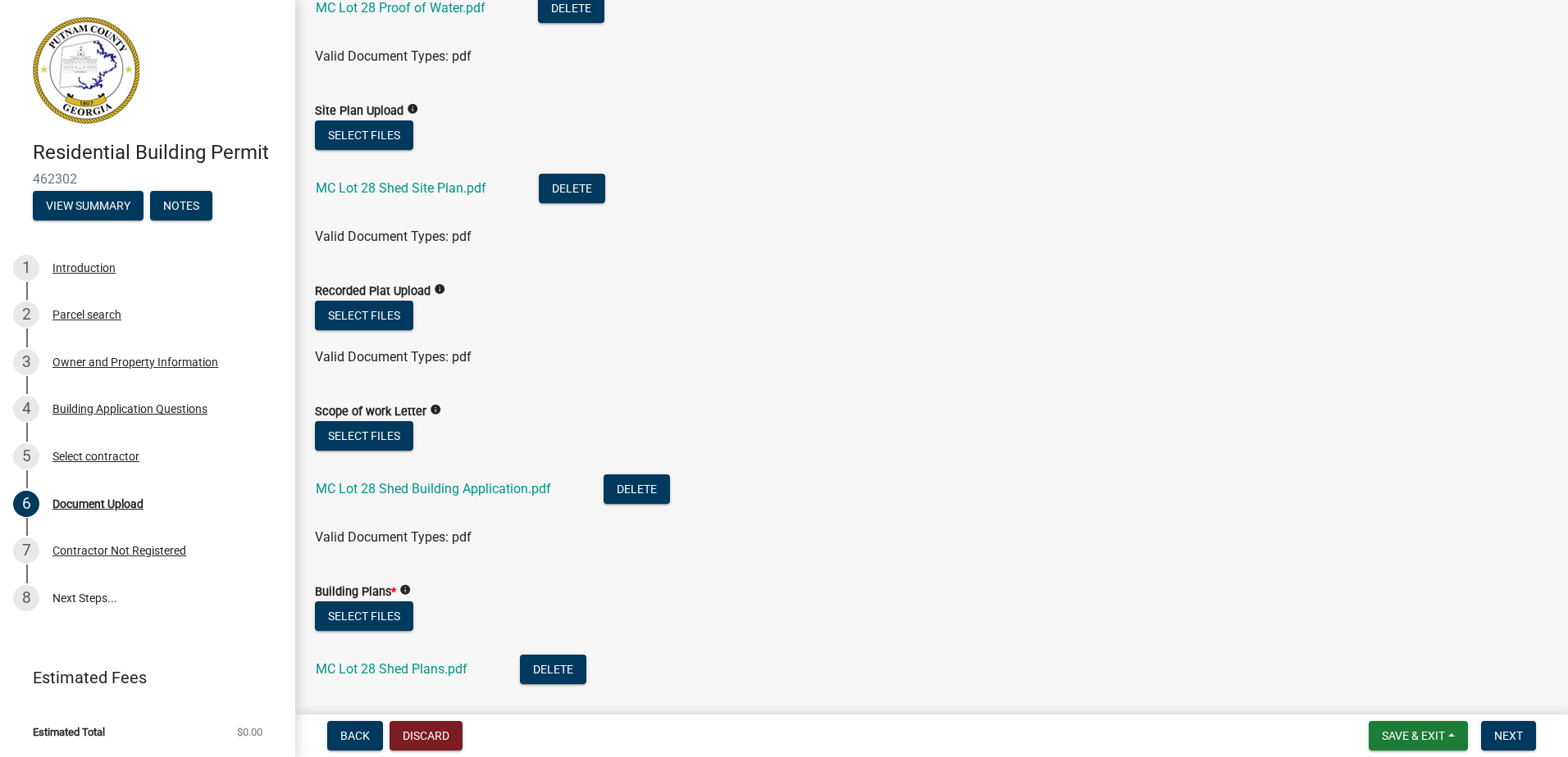
click at [419, 325] on div "Select files" at bounding box center [932, 317] width 1233 height 33
click at [397, 321] on button "Select files" at bounding box center [364, 315] width 99 height 29
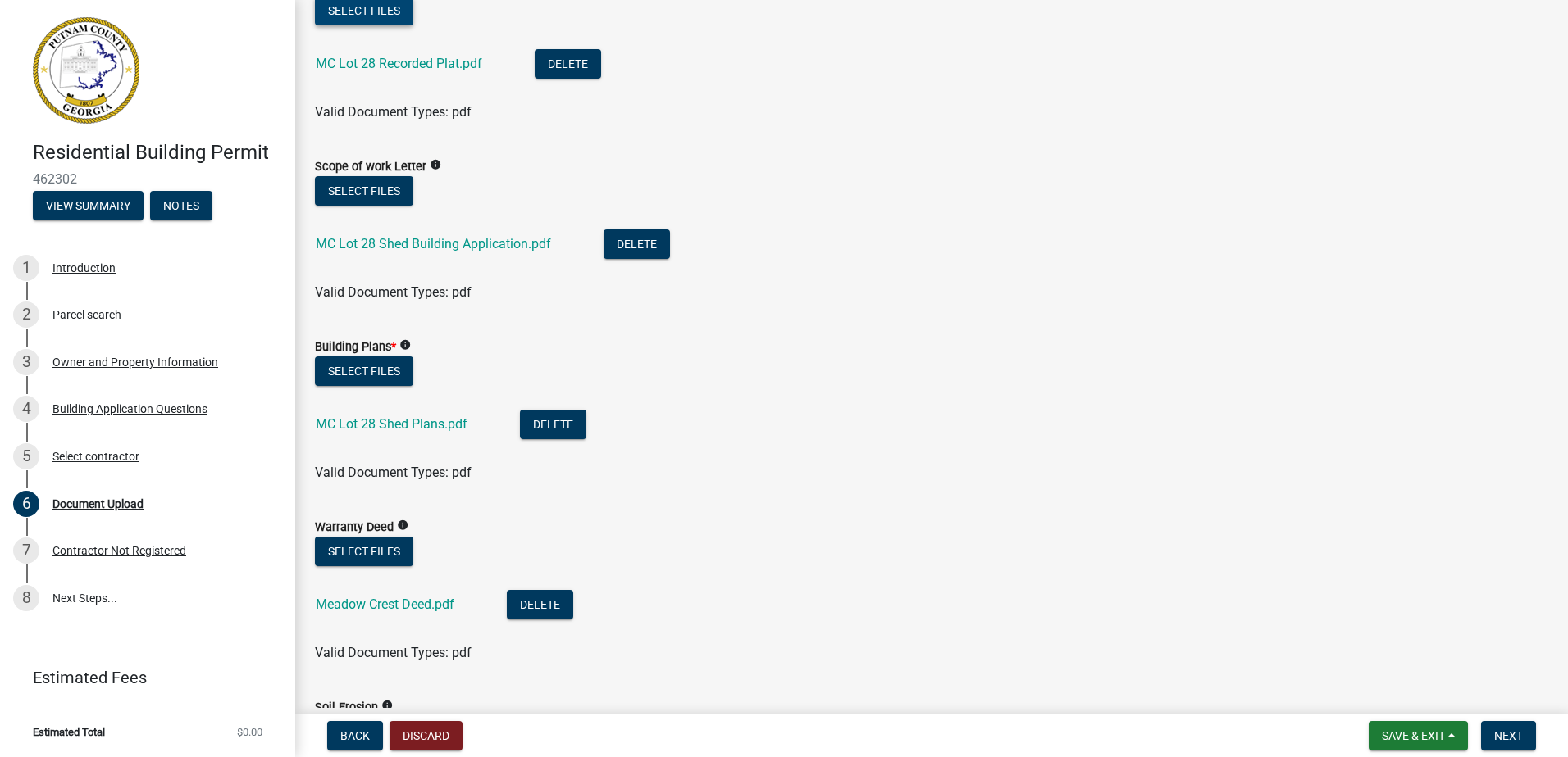
scroll to position [1065, 0]
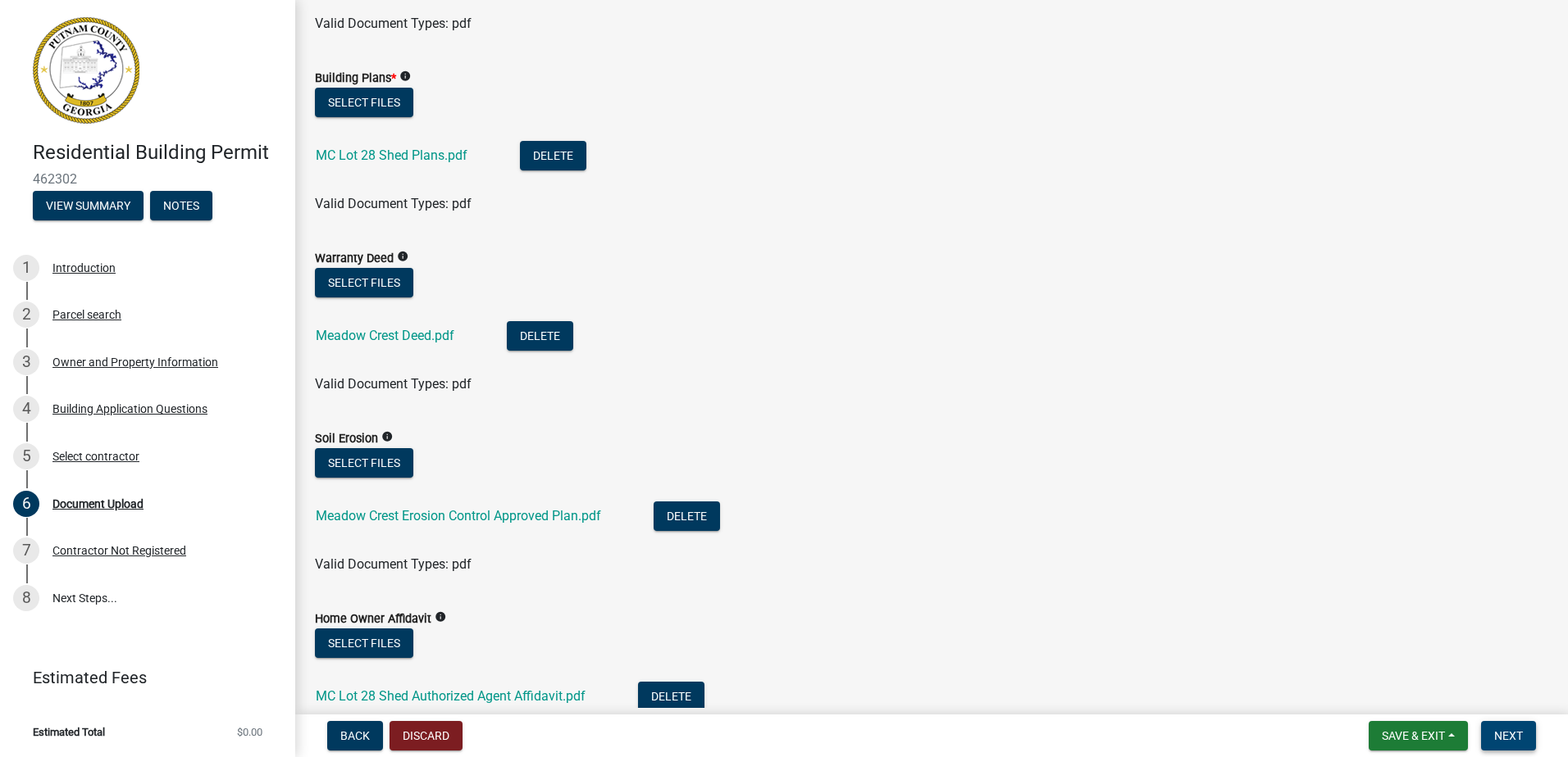
click at [1508, 730] on span "Next" at bounding box center [1508, 736] width 28 height 13
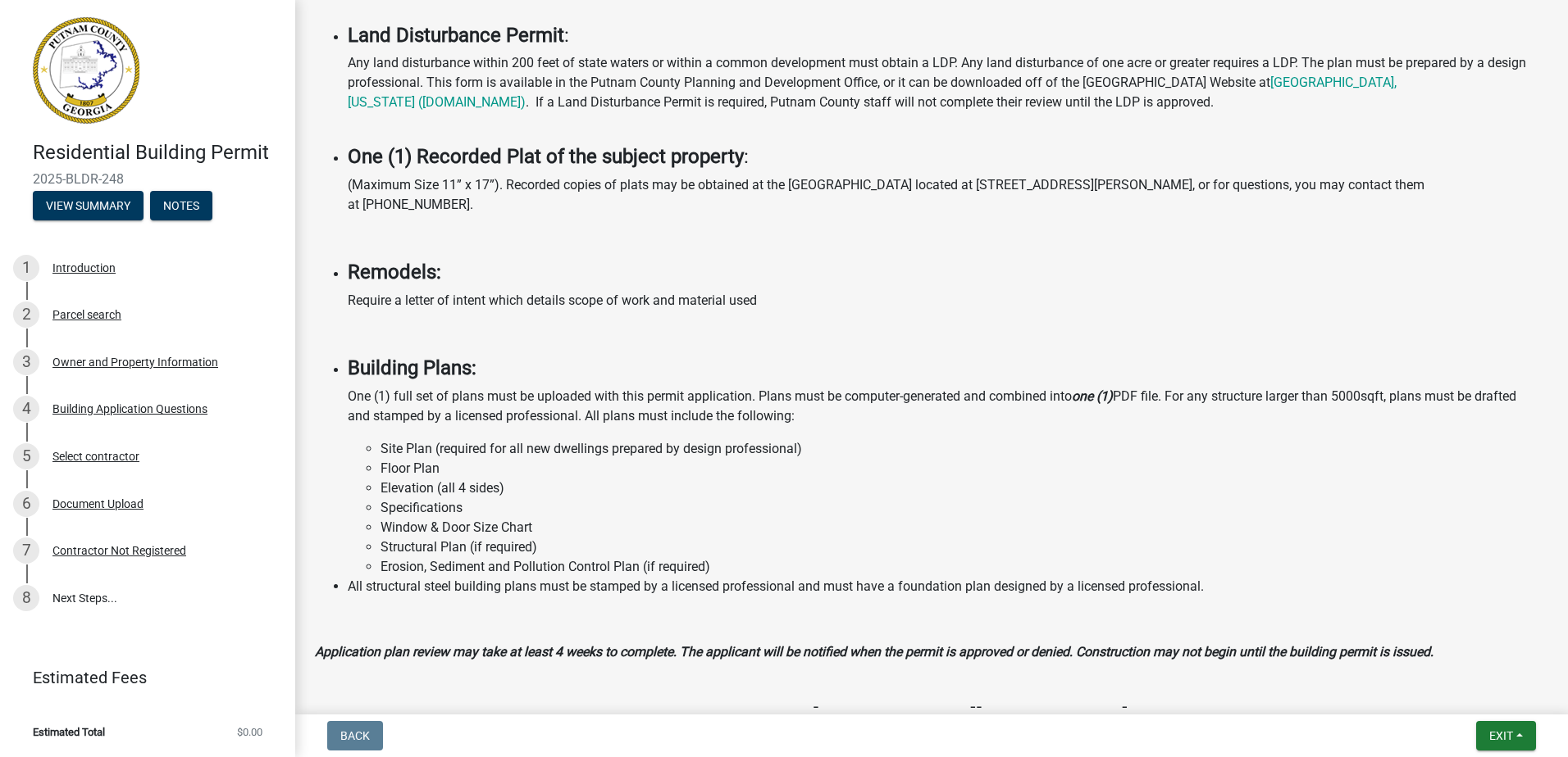
scroll to position [1304, 0]
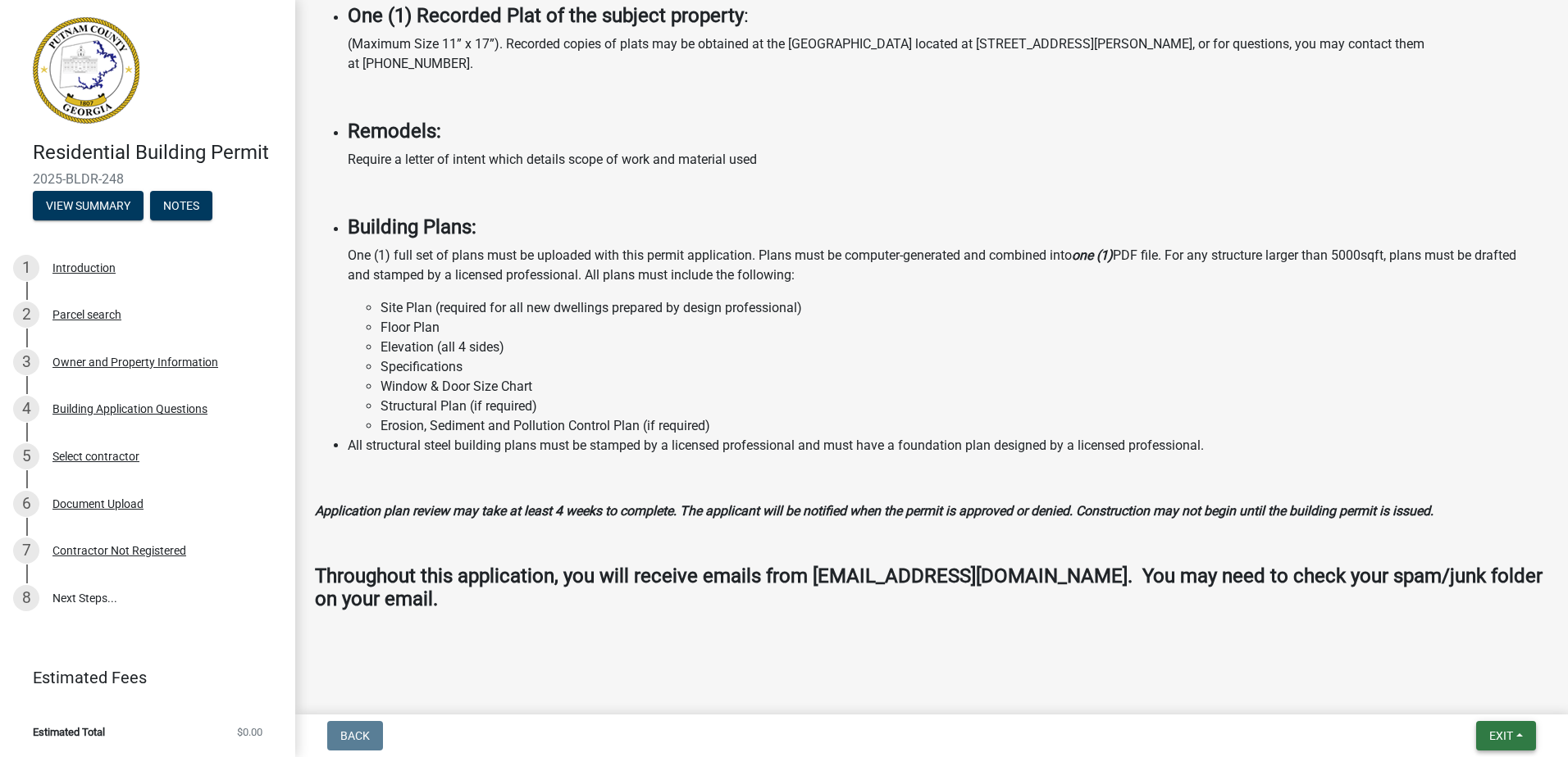
click at [1505, 730] on span "Exit" at bounding box center [1501, 736] width 23 height 13
click at [1475, 697] on button "Save & Exit" at bounding box center [1469, 694] width 131 height 39
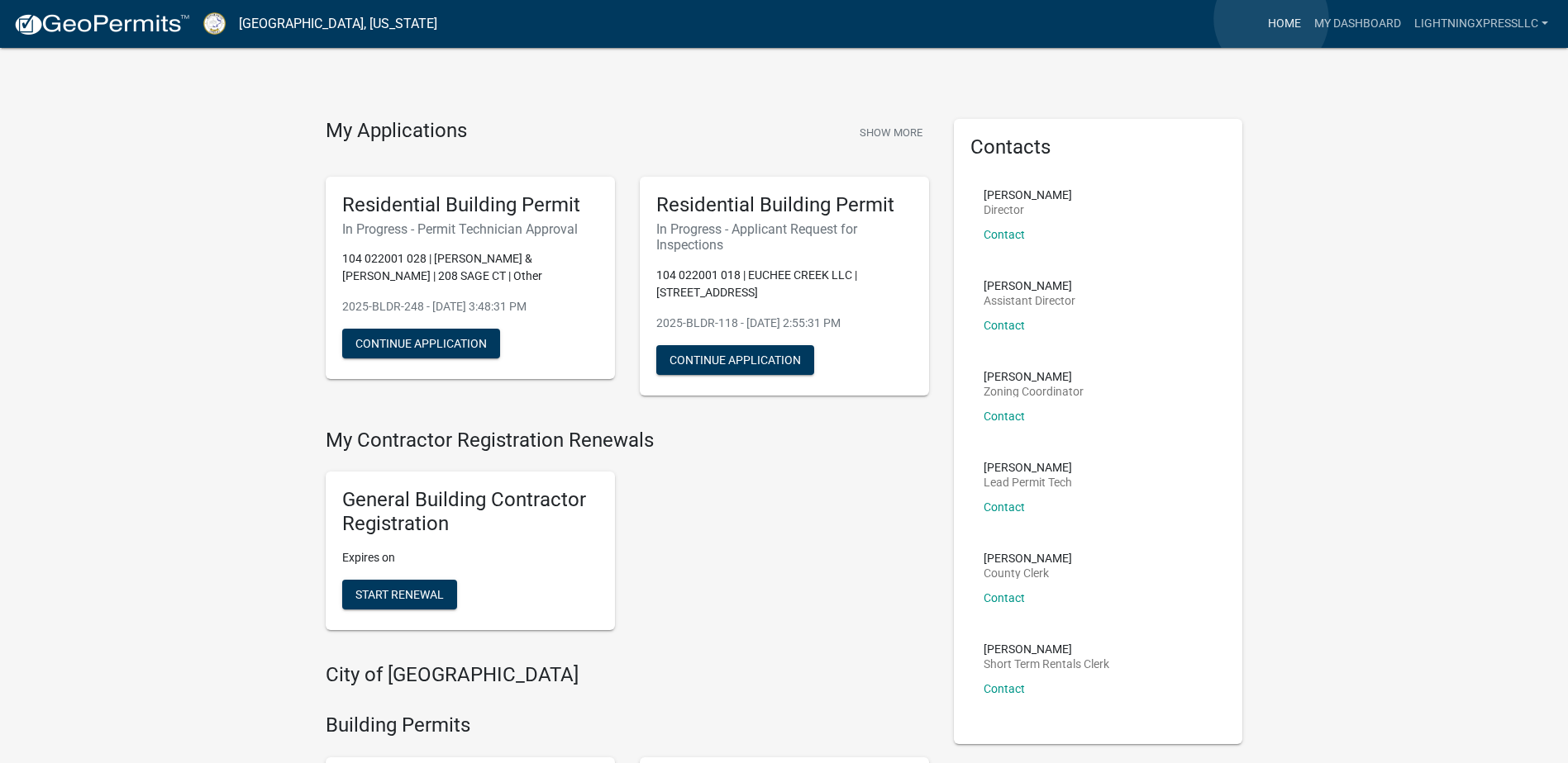
click at [1271, 19] on link "Home" at bounding box center [1284, 24] width 46 height 31
click at [1476, 19] on link "Lightningxpressllc" at bounding box center [1481, 24] width 148 height 31
click at [1467, 129] on link "Logout" at bounding box center [1488, 121] width 132 height 39
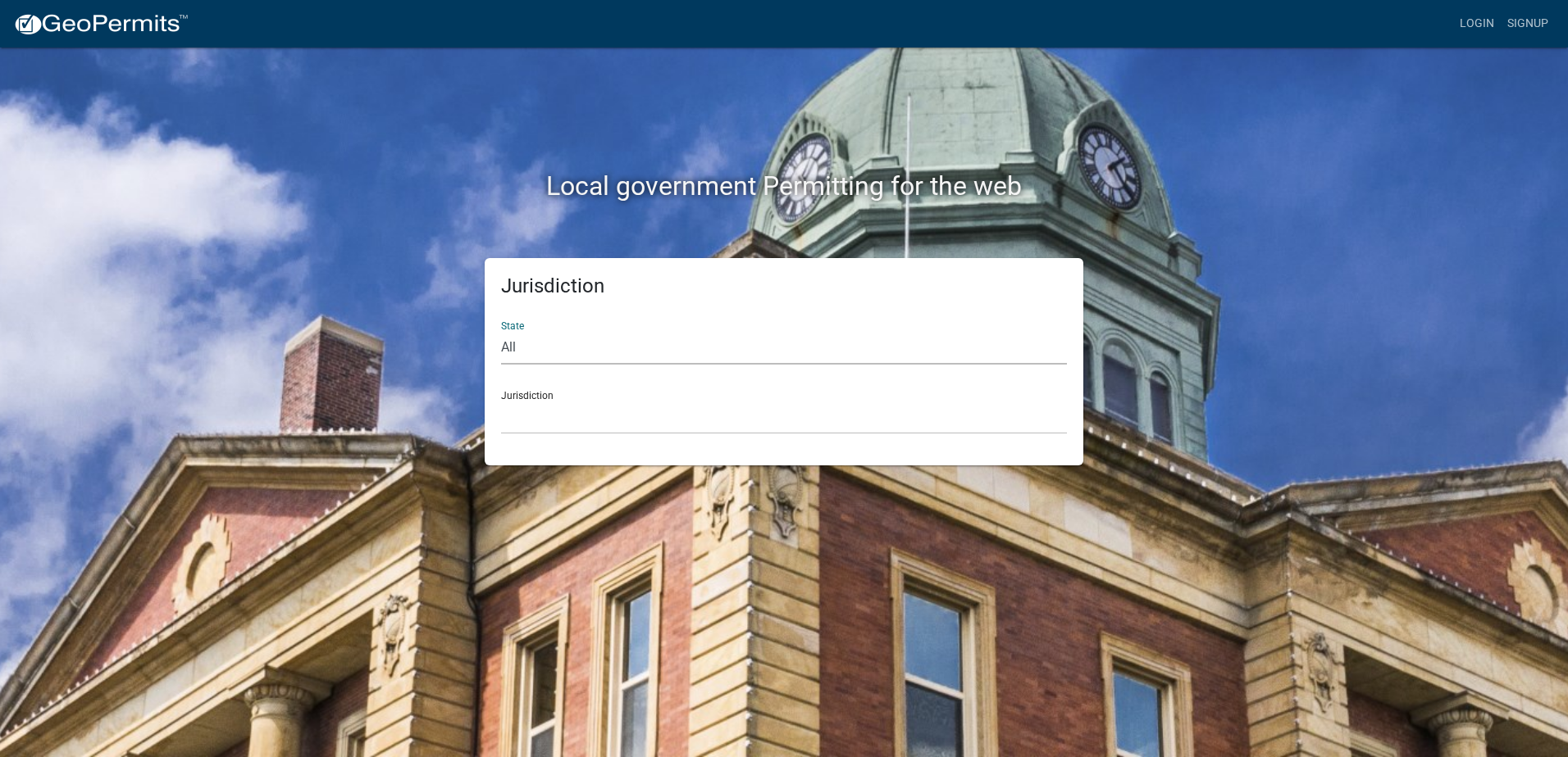
click at [587, 353] on select "All [US_STATE] [US_STATE] [US_STATE] [US_STATE] [US_STATE] [US_STATE] [US_STATE…" at bounding box center [784, 347] width 566 height 33
click at [272, 368] on div "Local government Permitting for the web Jurisdiction State All [US_STATE] [US_S…" at bounding box center [784, 378] width 1568 height 757
